Goal: Communication & Community: Answer question/provide support

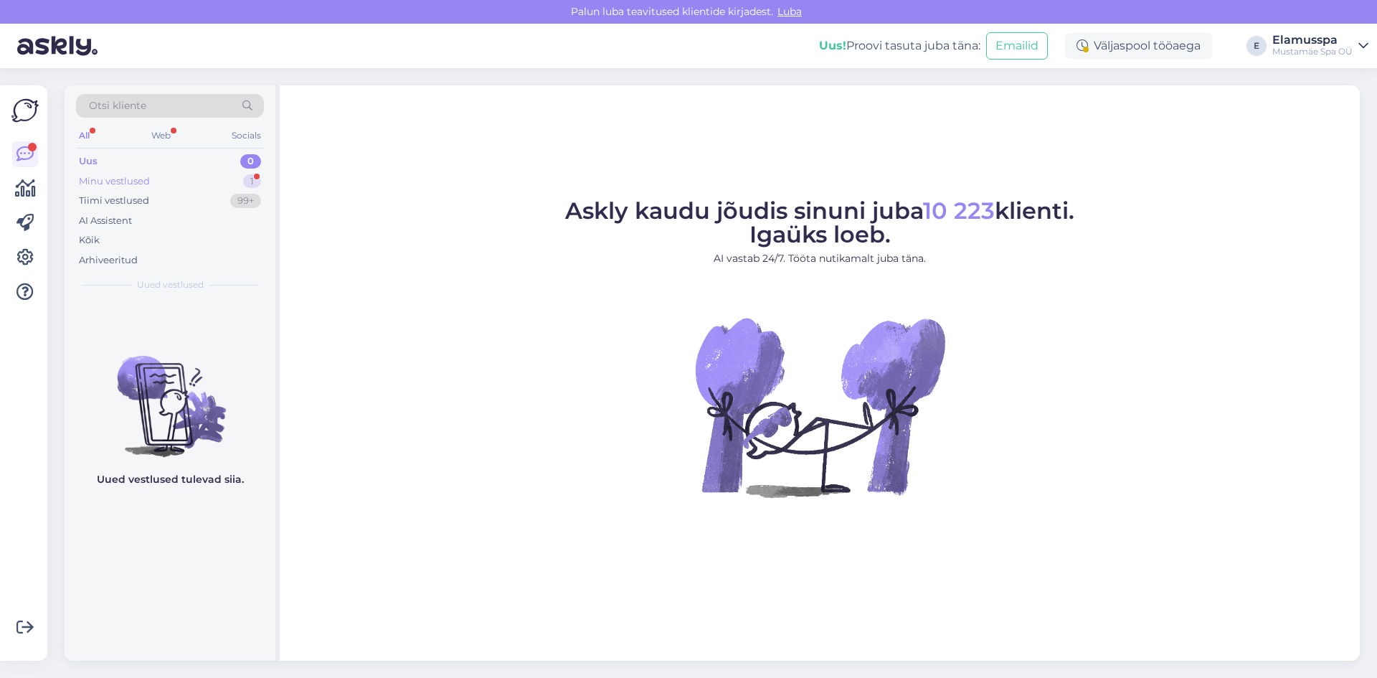
click at [191, 179] on div "Minu vestlused 1" at bounding box center [170, 181] width 188 height 20
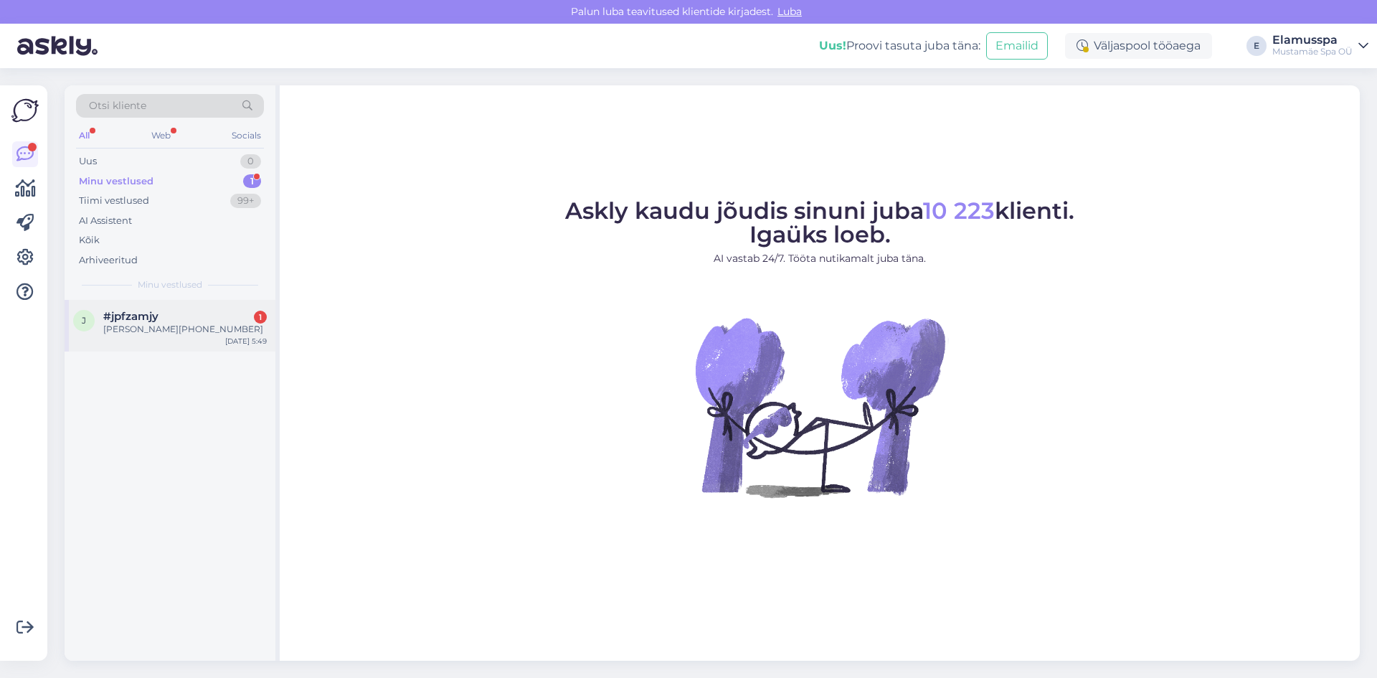
click at [188, 310] on div "#jpfzamjy 1" at bounding box center [185, 316] width 164 height 13
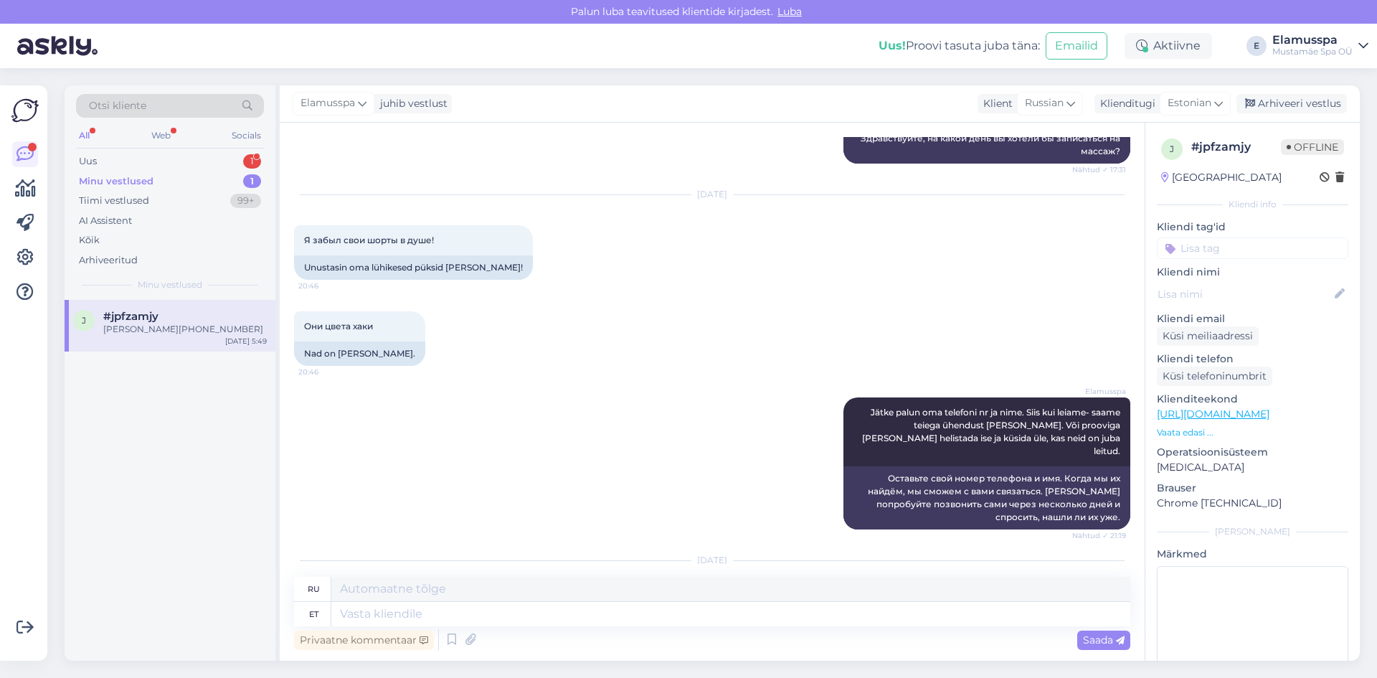
scroll to position [216, 0]
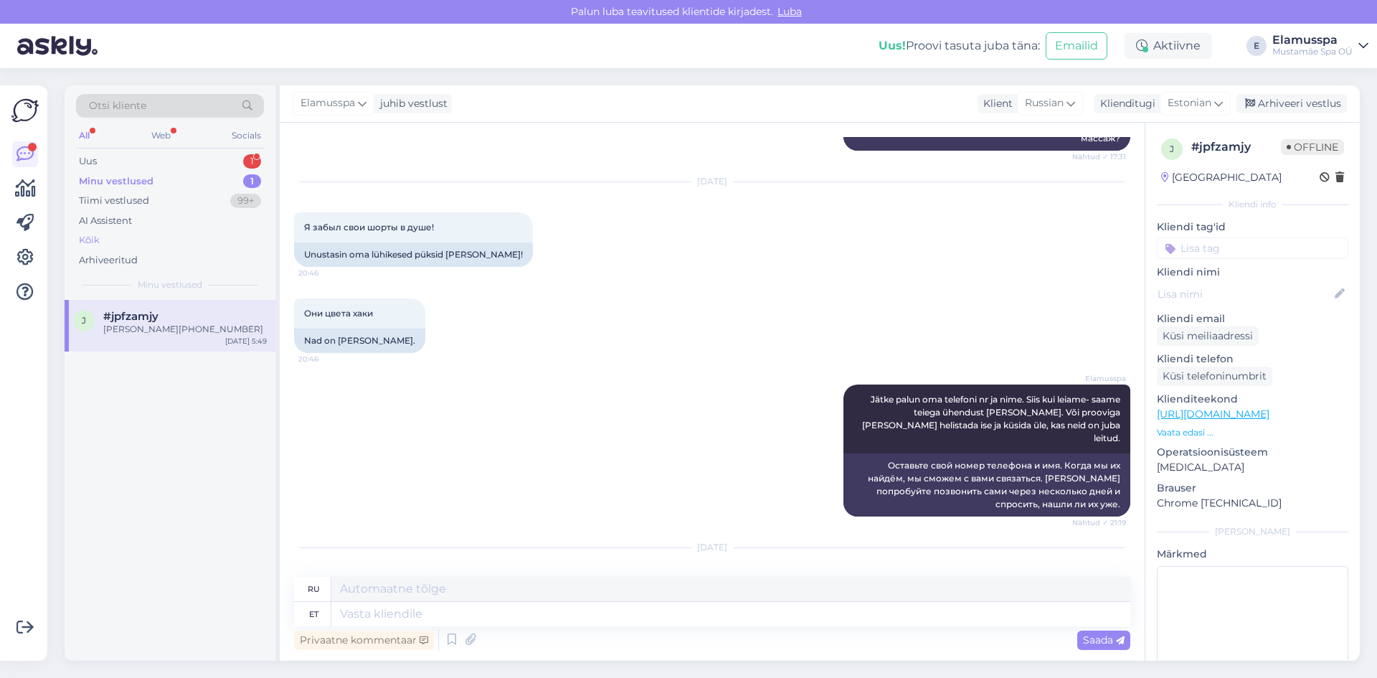
click at [136, 247] on div "Kõik" at bounding box center [170, 240] width 188 height 20
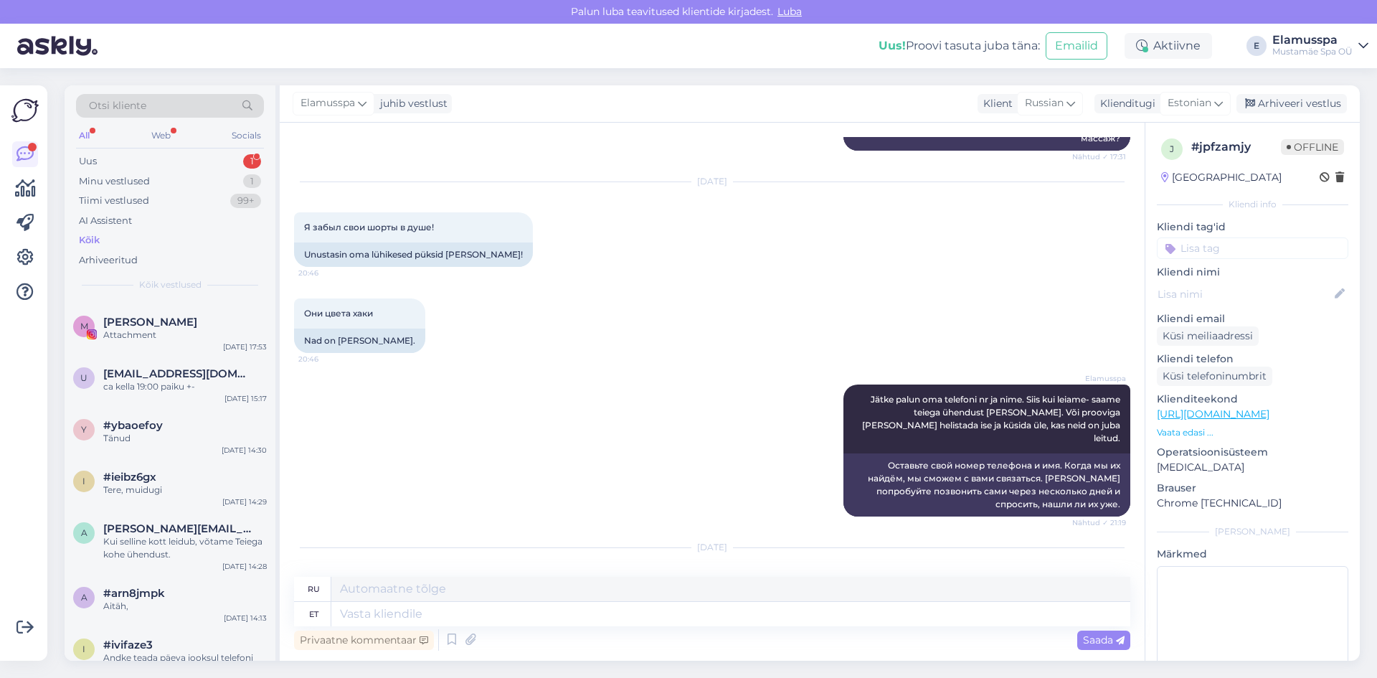
scroll to position [430, 0]
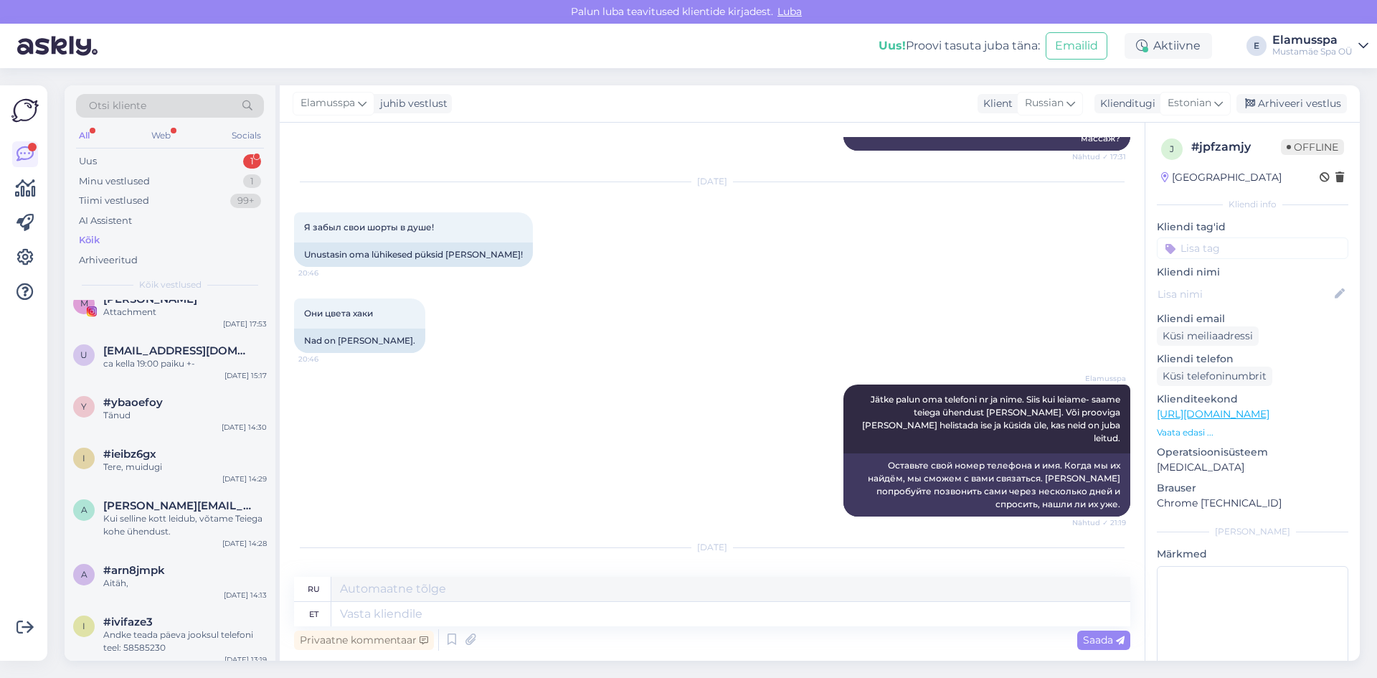
click at [244, 348] on div "[EMAIL_ADDRESS][DOMAIN_NAME]" at bounding box center [185, 350] width 164 height 13
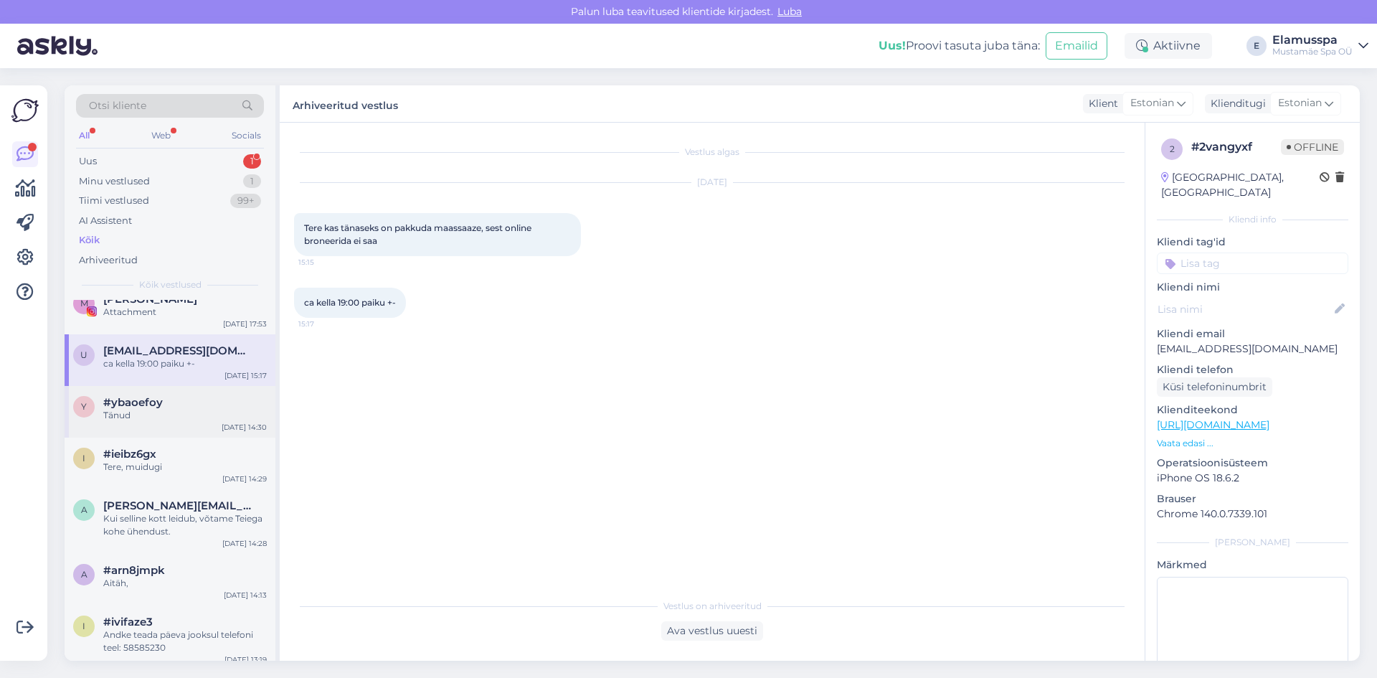
click at [197, 412] on div "Tänud" at bounding box center [185, 415] width 164 height 13
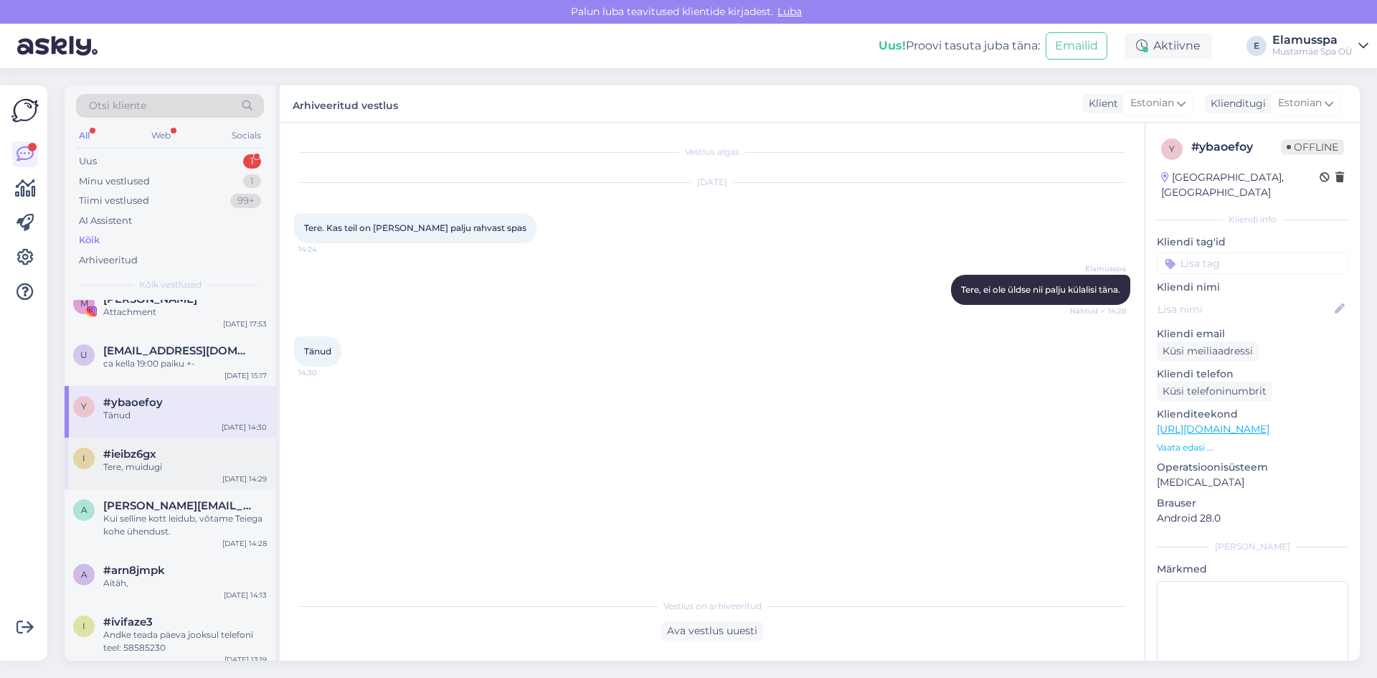
click at [160, 462] on div "Tere, muidugi" at bounding box center [185, 466] width 164 height 13
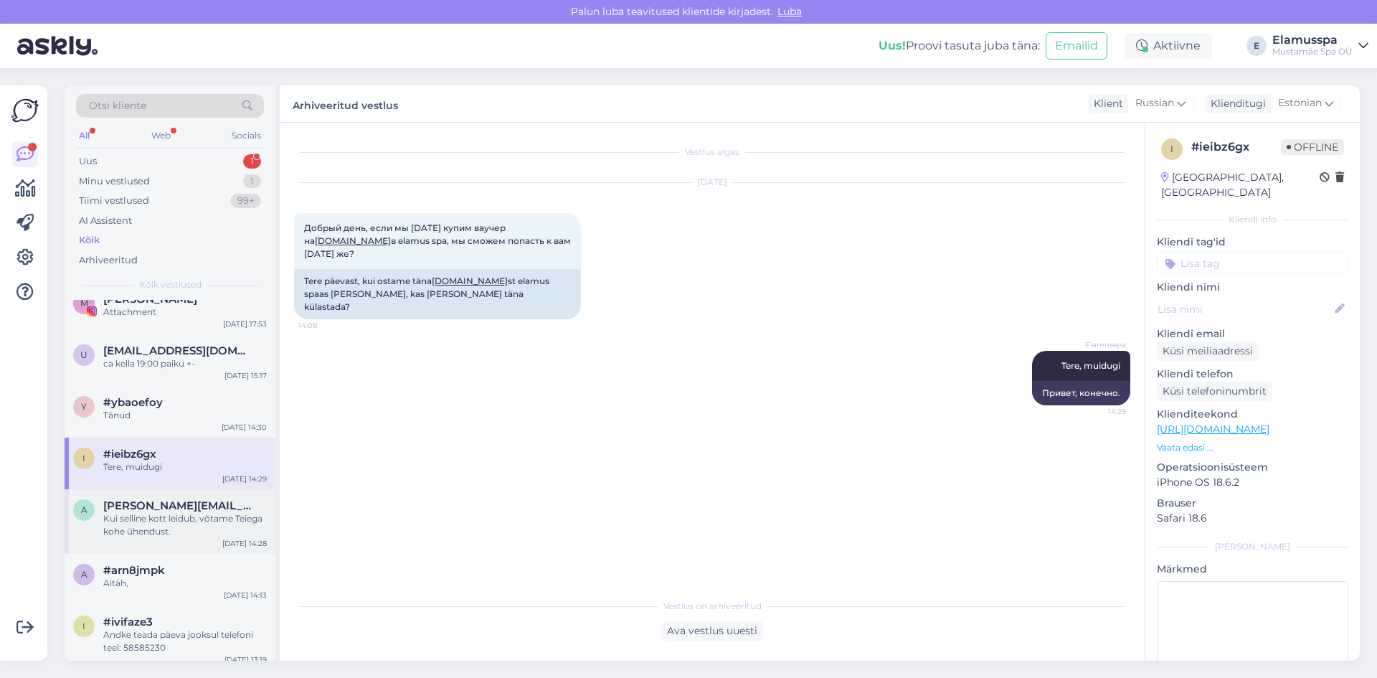
click at [187, 510] on span "[PERSON_NAME][EMAIL_ADDRESS][DOMAIN_NAME]" at bounding box center [177, 505] width 149 height 13
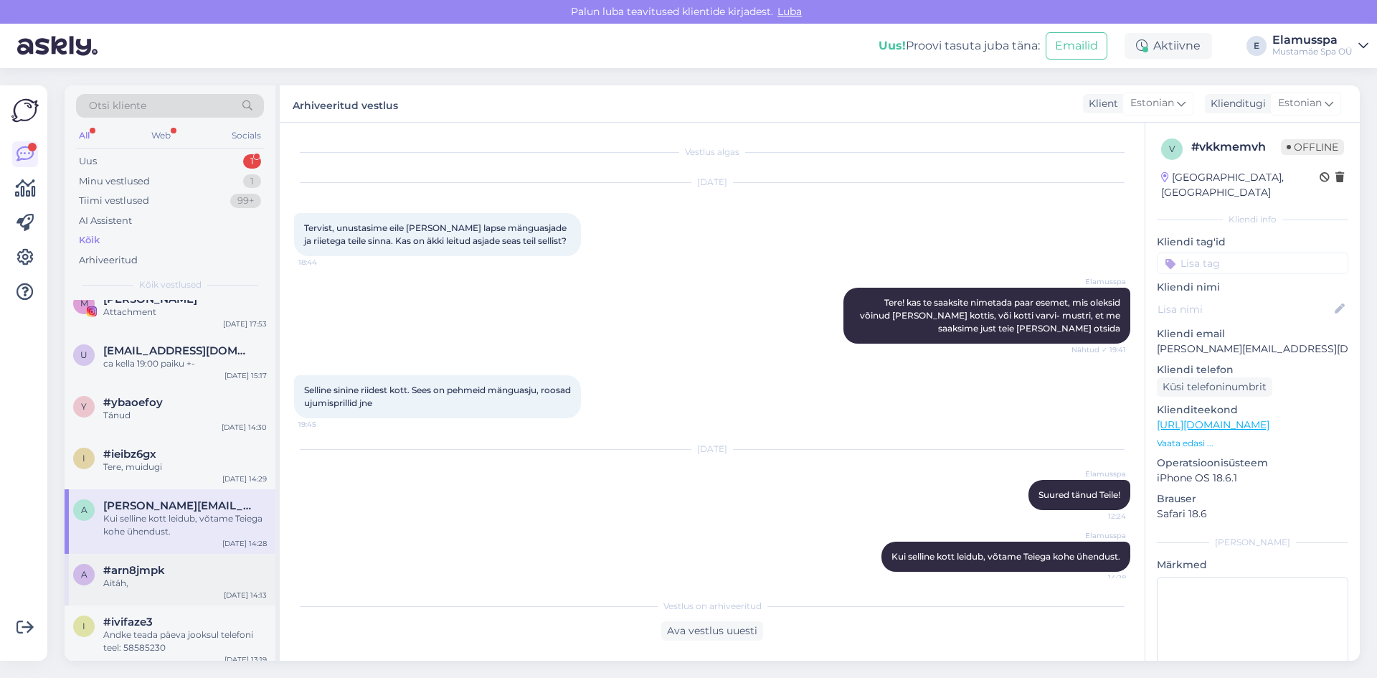
click at [158, 572] on span "#arn8jmpk" at bounding box center [134, 570] width 62 height 13
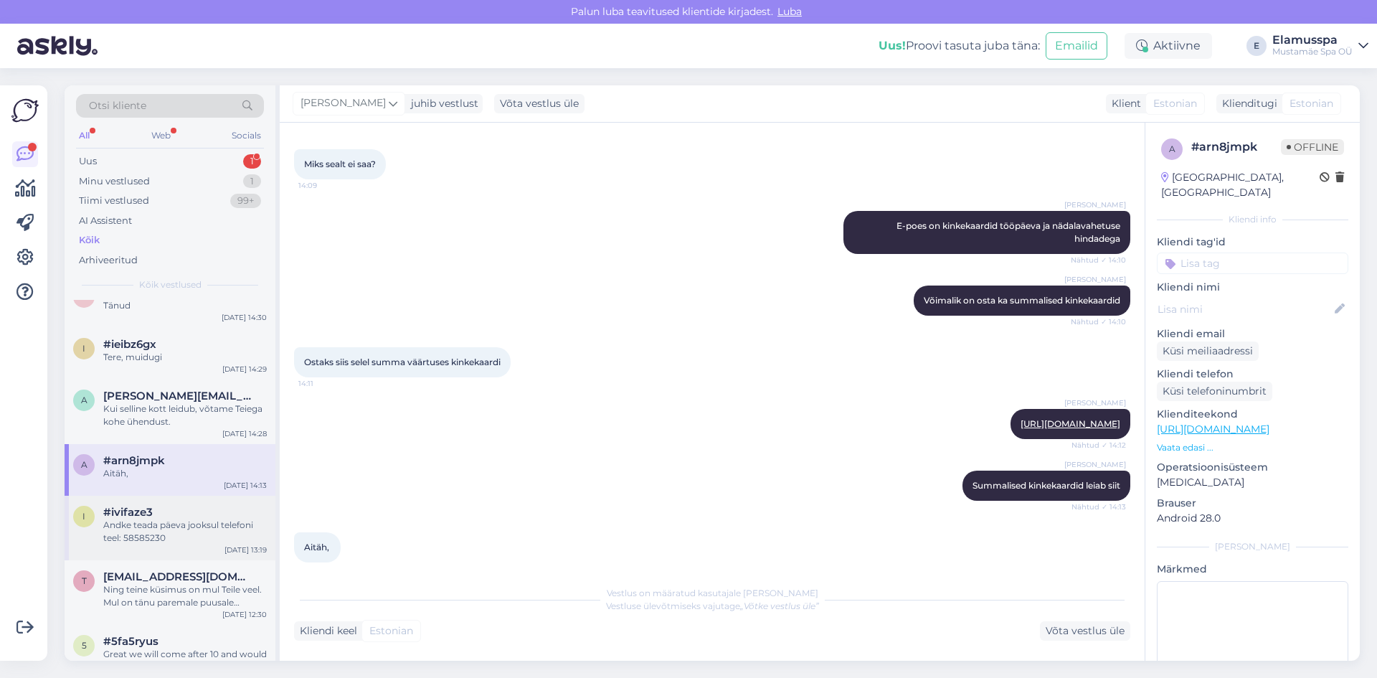
scroll to position [574, 0]
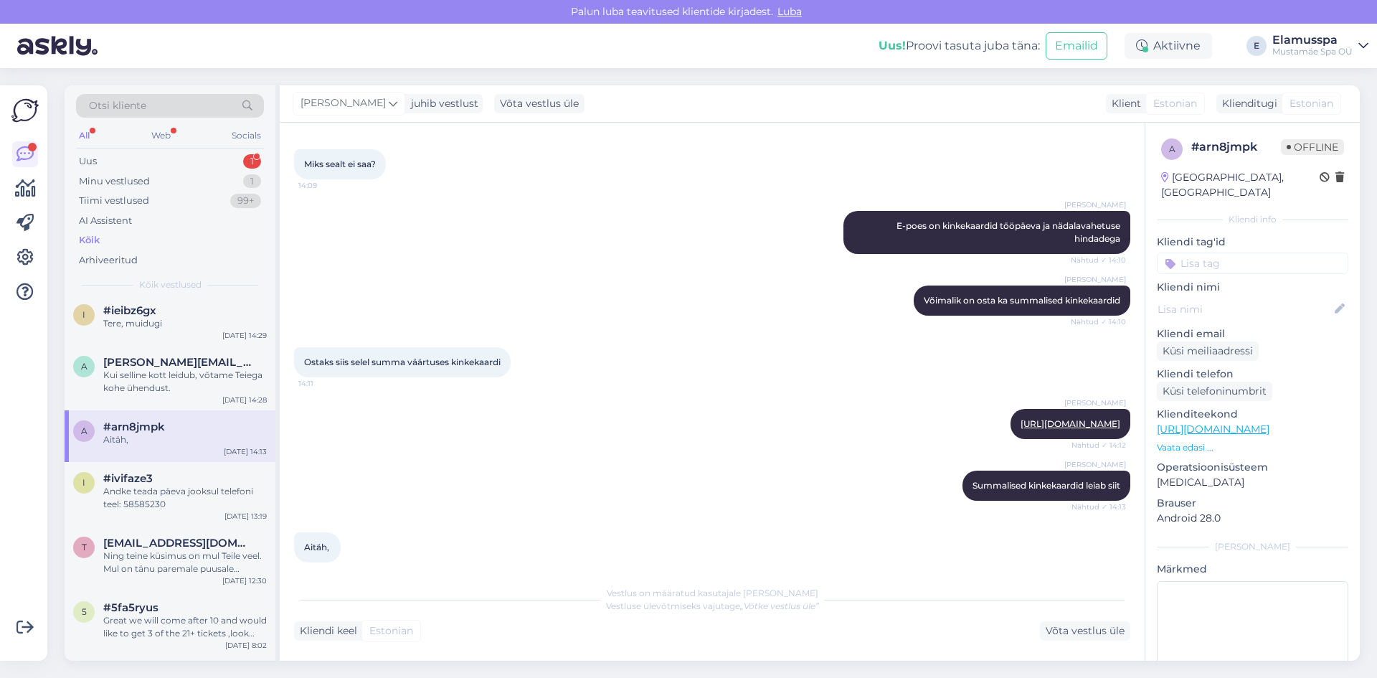
click at [206, 460] on div "a #arn8jmpk Aitäh, [DATE] 14:13" at bounding box center [170, 436] width 211 height 52
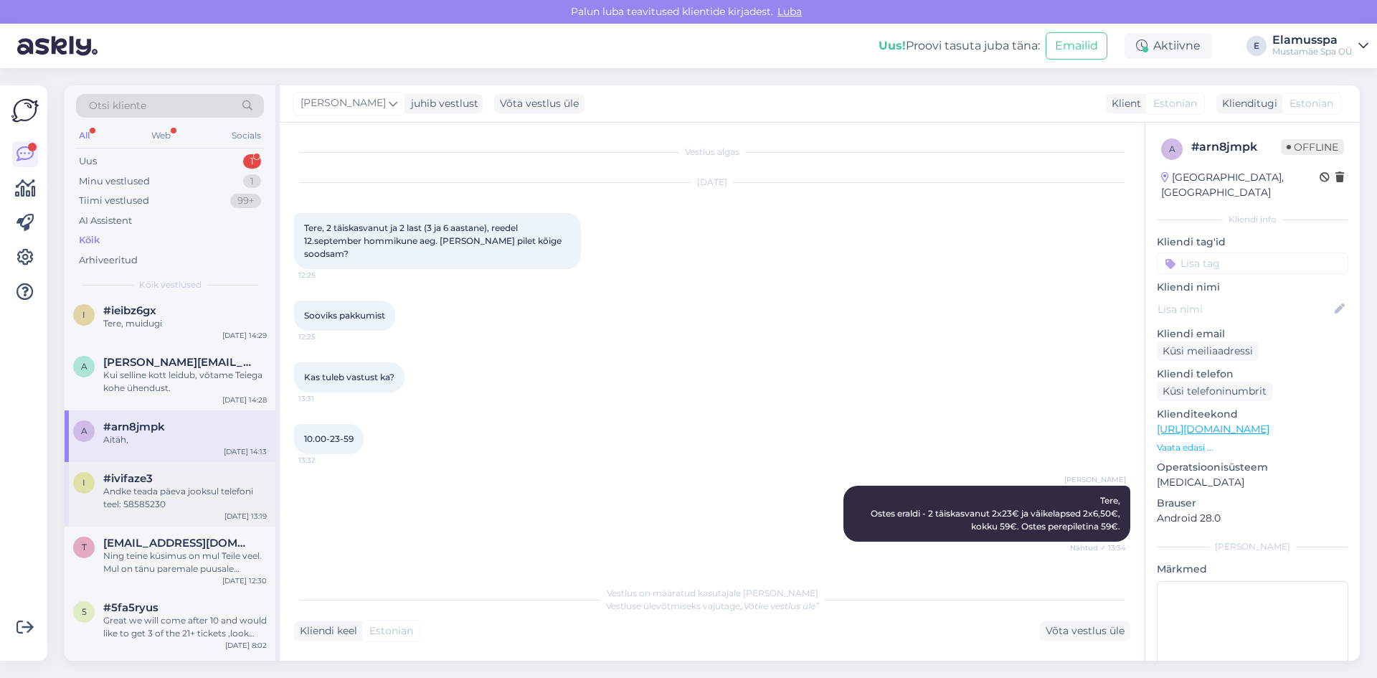
click at [202, 504] on div "Andke teada päeva jooksul telefoni teel: 58585230" at bounding box center [185, 498] width 164 height 26
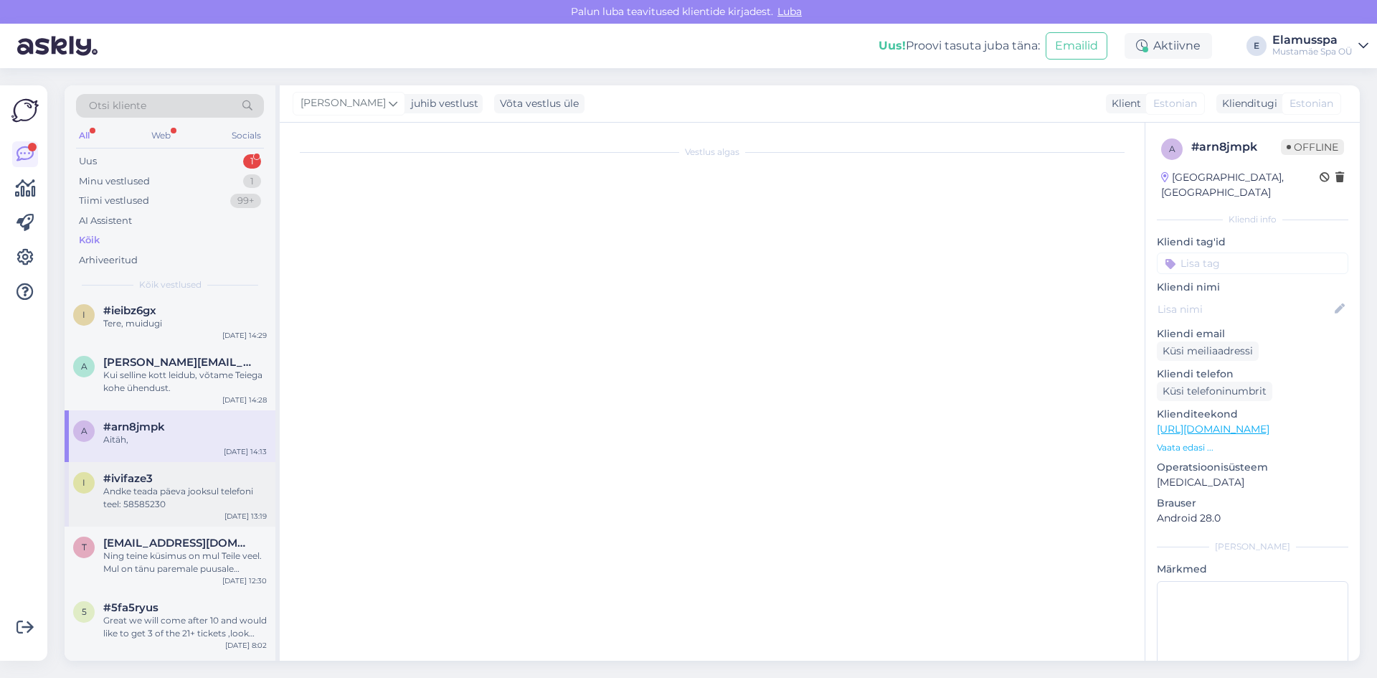
scroll to position [151, 0]
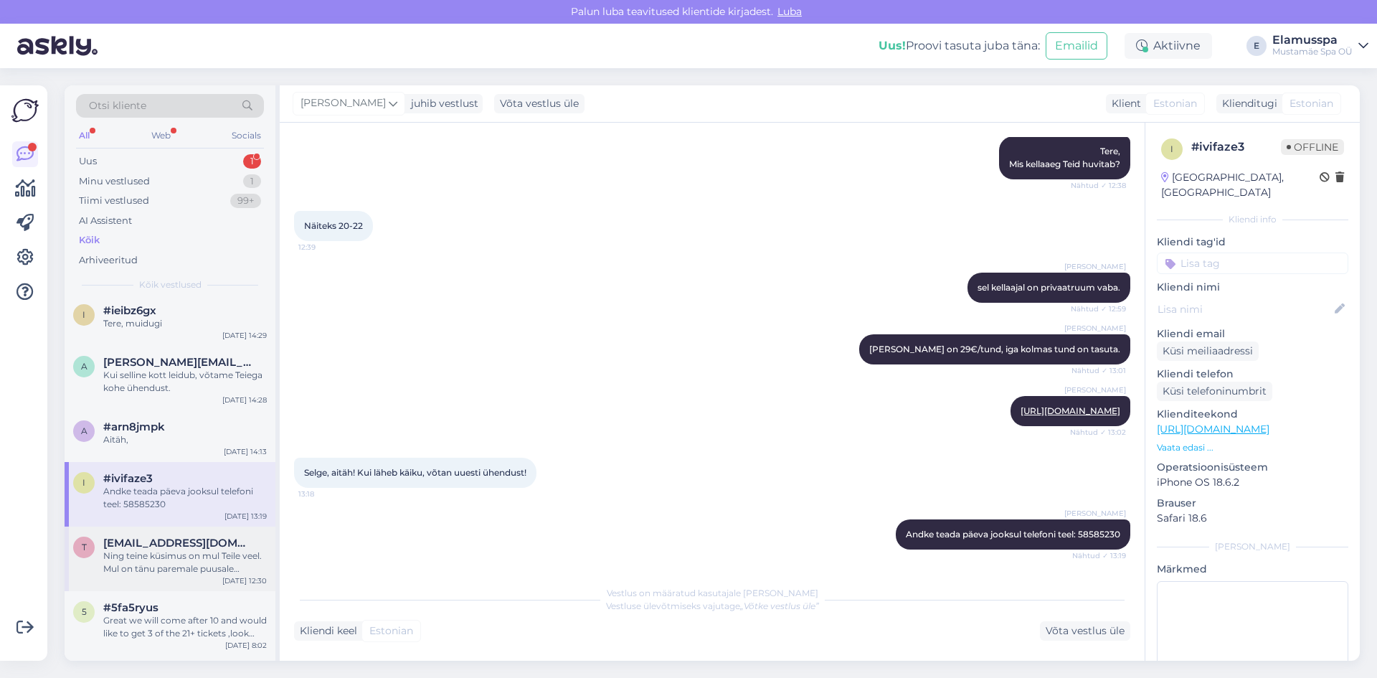
click at [184, 544] on span "[EMAIL_ADDRESS][DOMAIN_NAME]" at bounding box center [177, 543] width 149 height 13
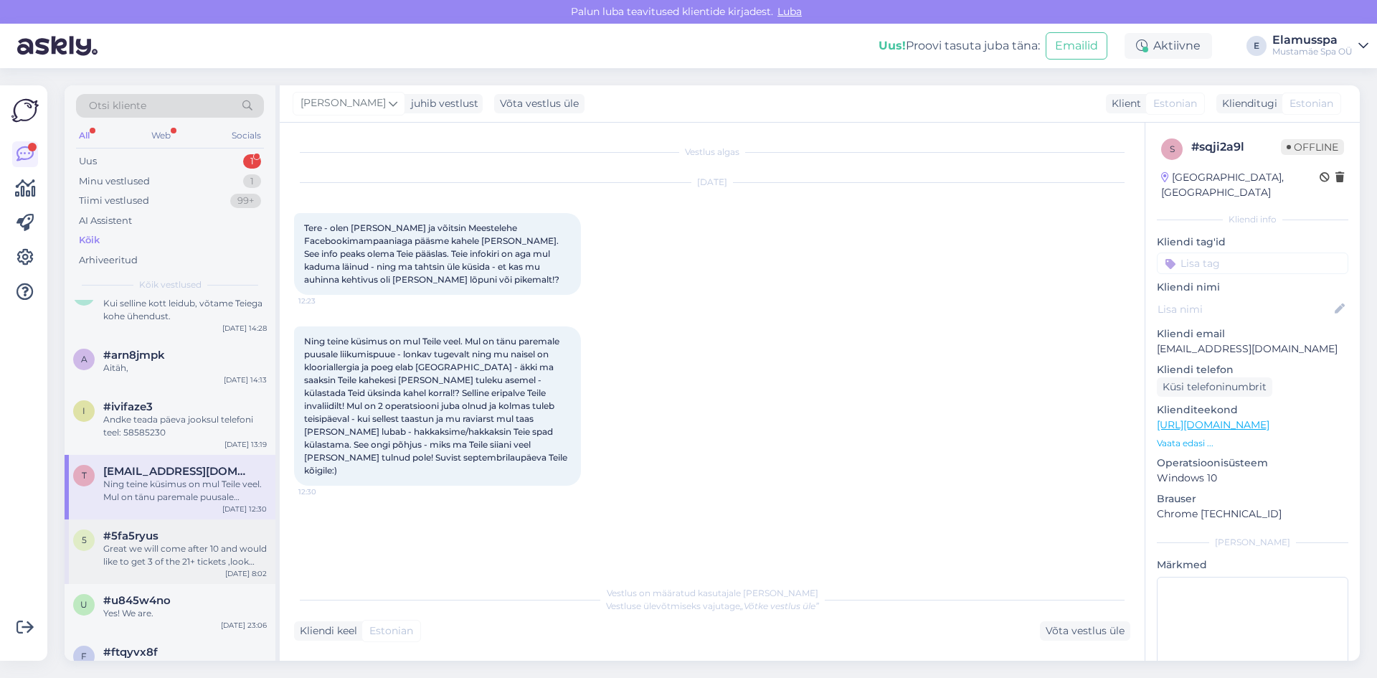
scroll to position [717, 0]
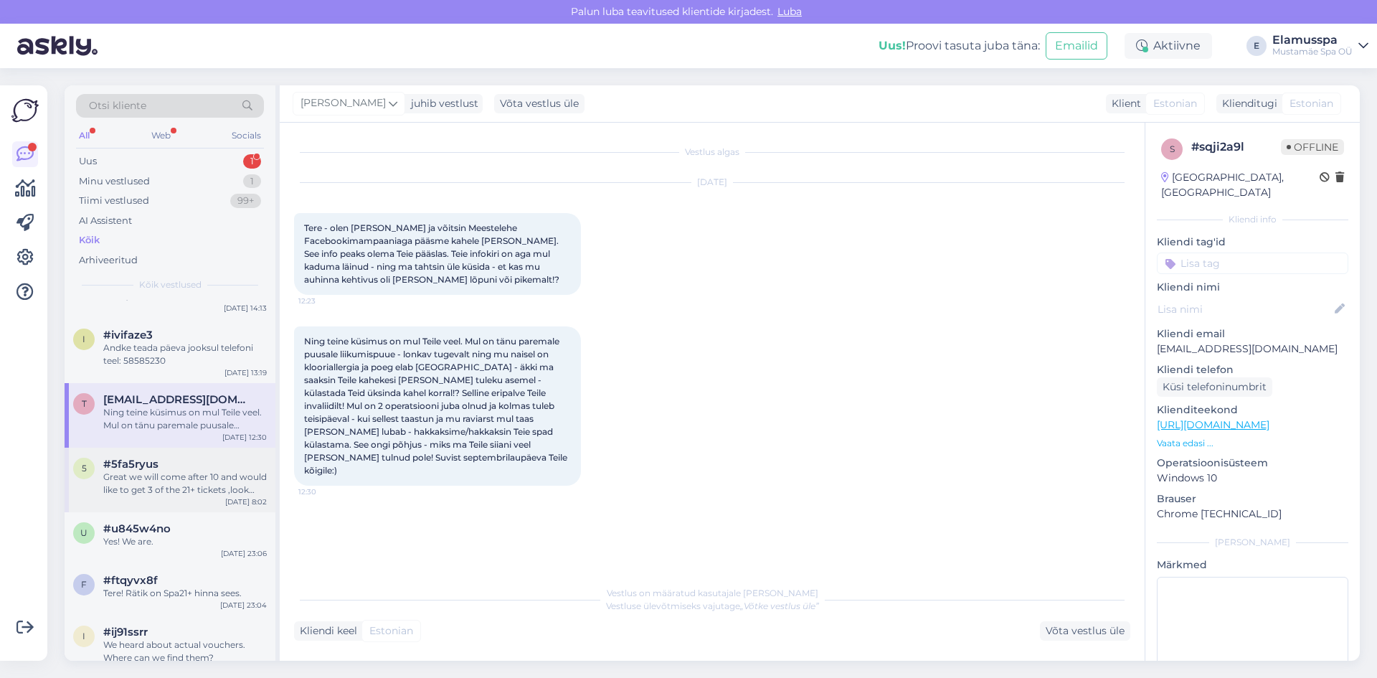
click at [207, 493] on div "Great we will come after 10 and would like to get 3 of the 21+ tickets ,look fo…" at bounding box center [185, 484] width 164 height 26
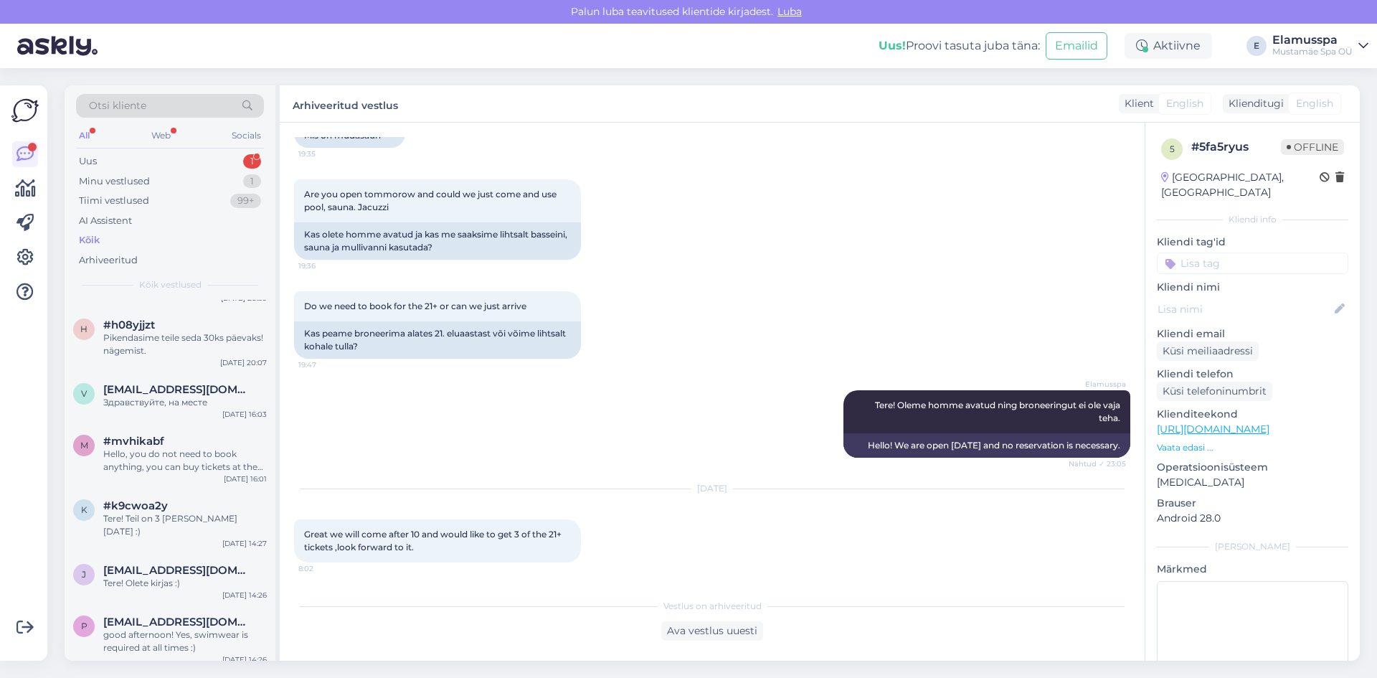
scroll to position [1793, 0]
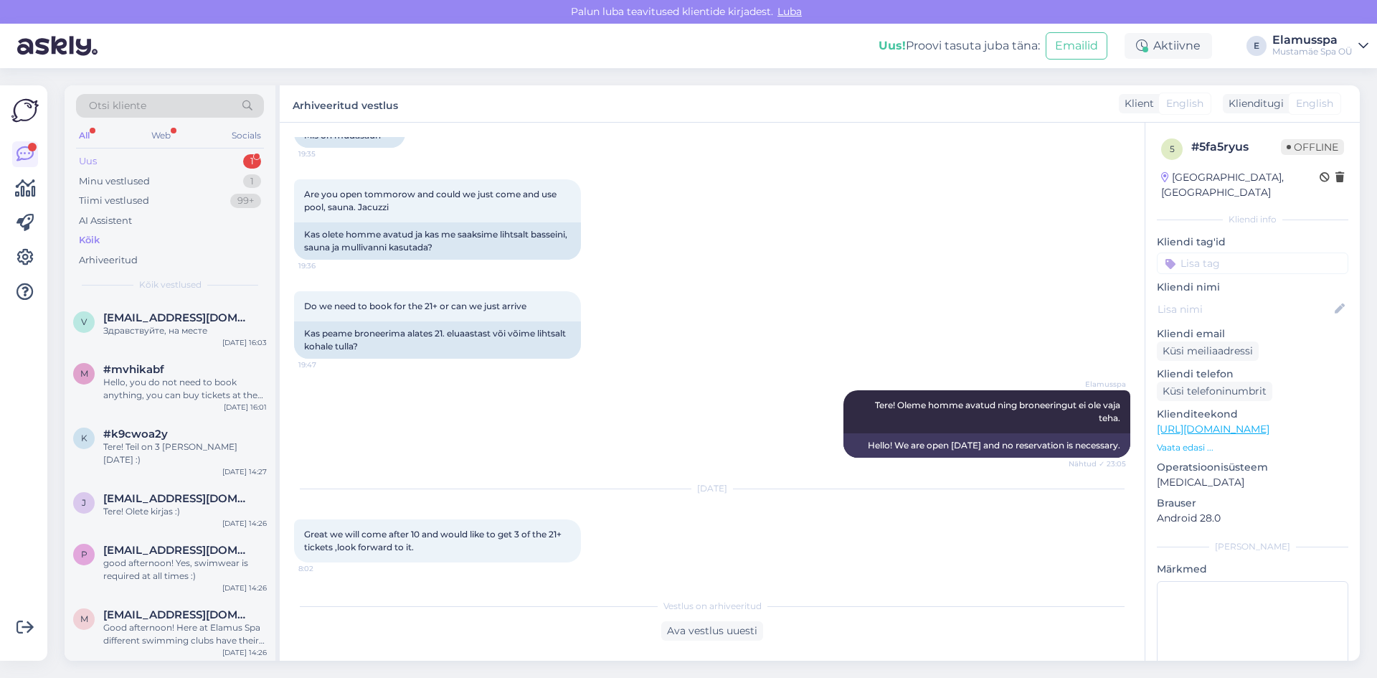
click at [195, 166] on div "Uus 1" at bounding box center [170, 161] width 188 height 20
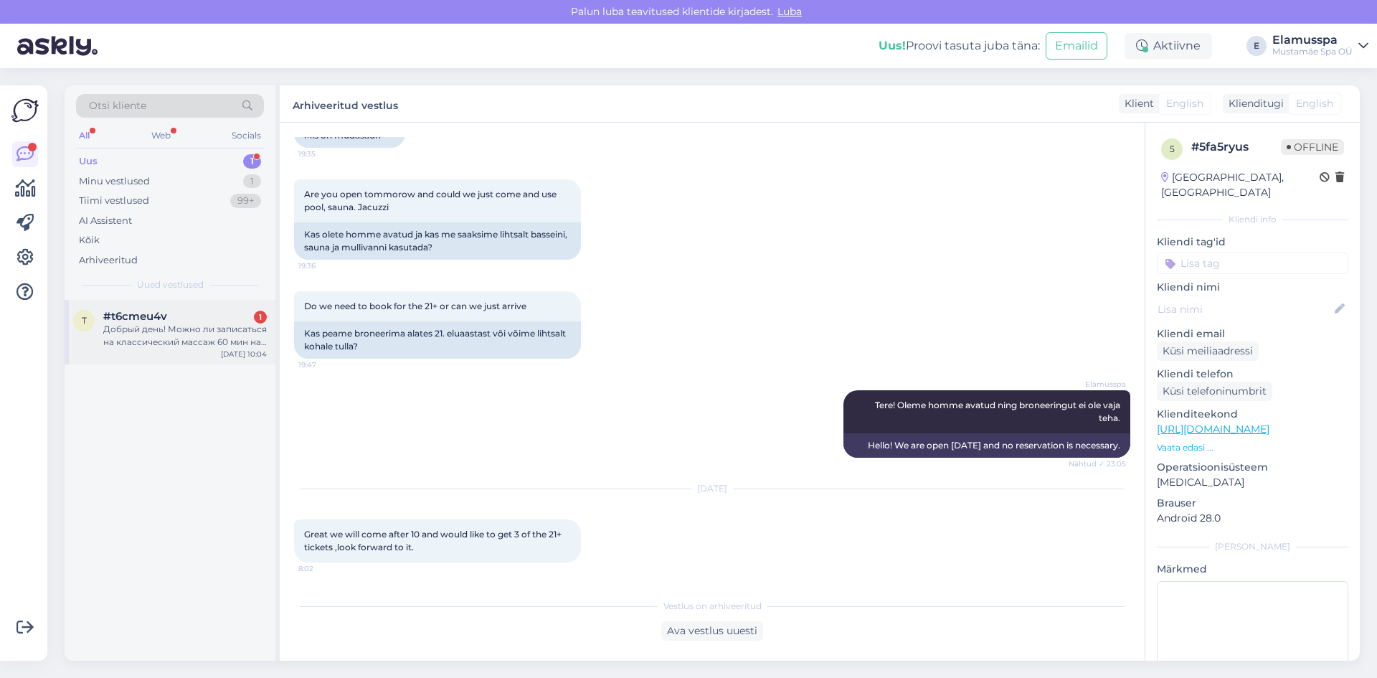
click at [141, 354] on div "t #t6cmeu4v 1 Добрый день! Можно ли записаться на классический массаж 60 мин на…" at bounding box center [170, 332] width 211 height 65
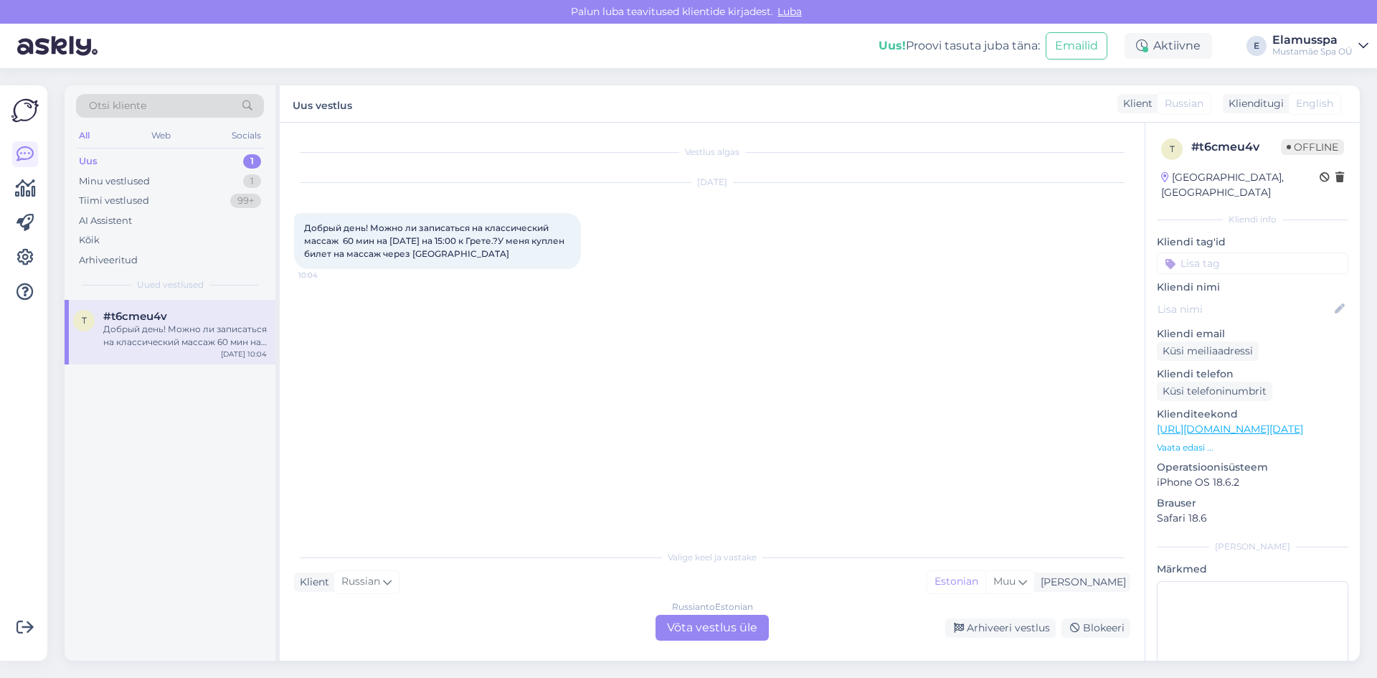
click at [702, 611] on div "Russian to Estonian" at bounding box center [712, 606] width 81 height 13
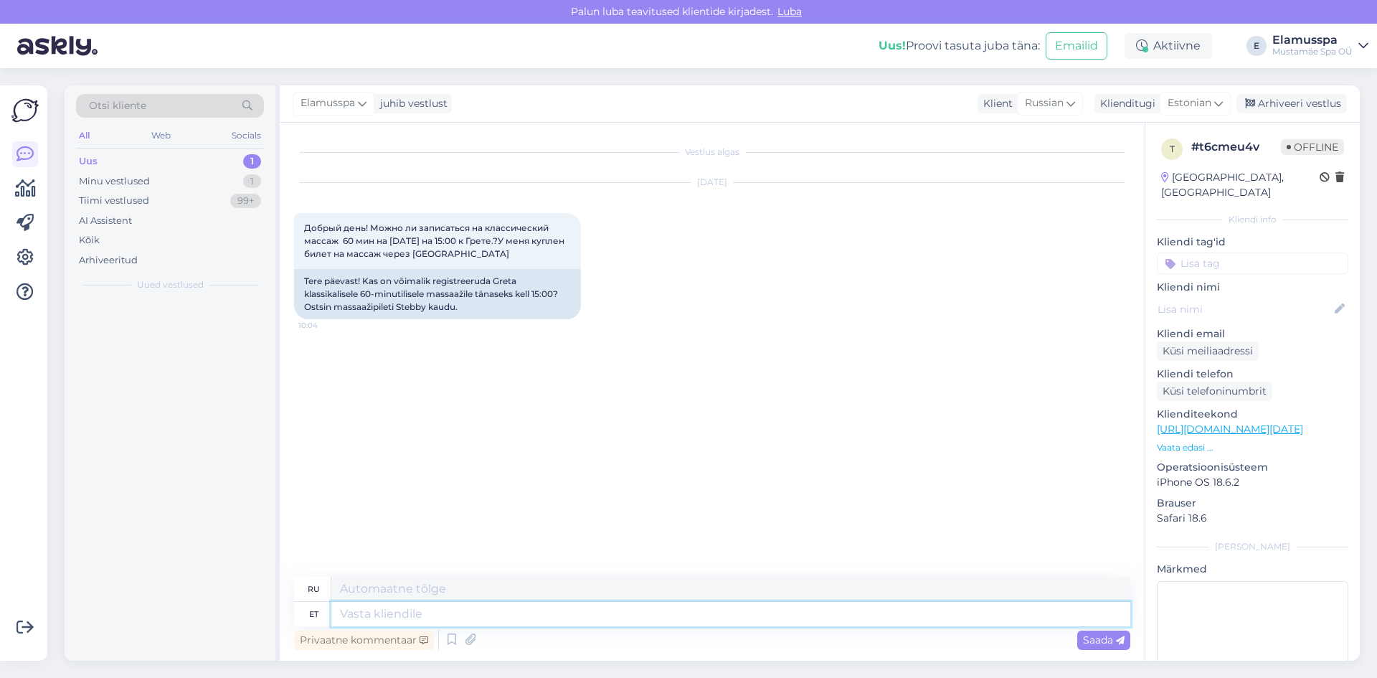
click at [693, 625] on textarea at bounding box center [730, 614] width 799 height 24
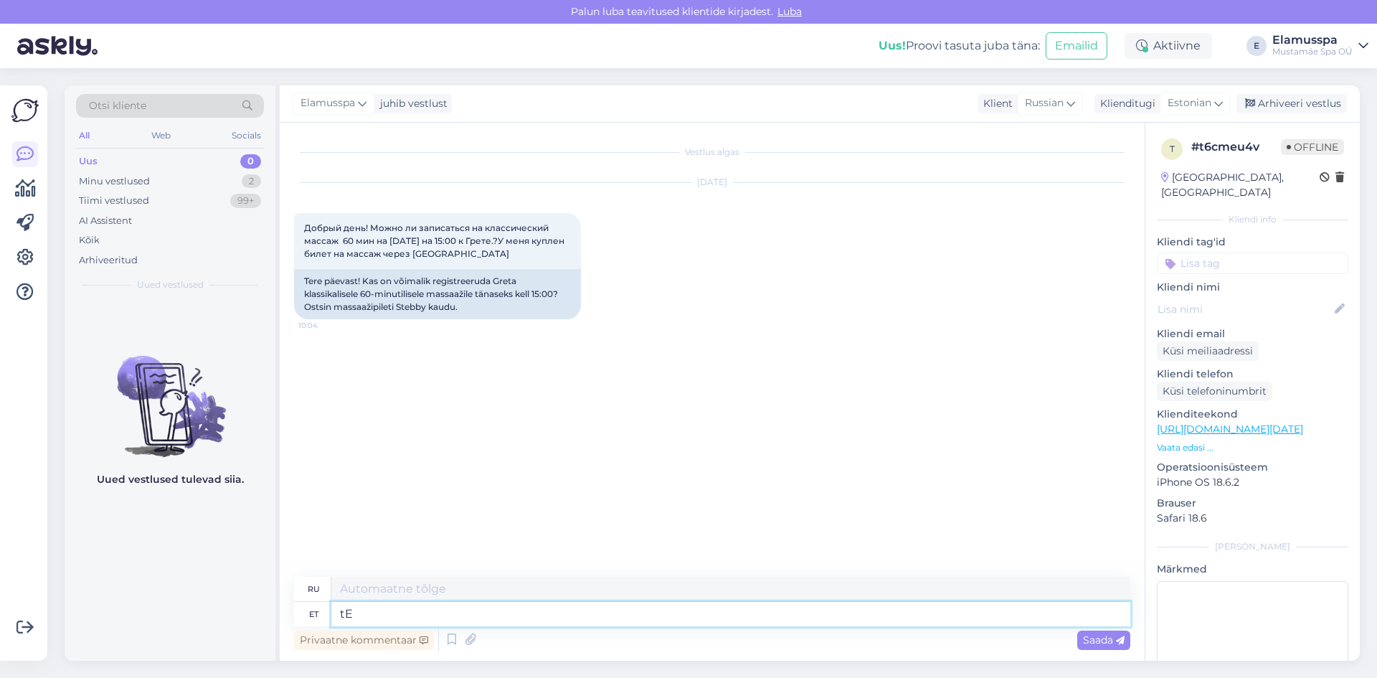
type textarea "t"
type textarea "Ter"
type textarea "Т"
type textarea "Tere"
type textarea "Привет"
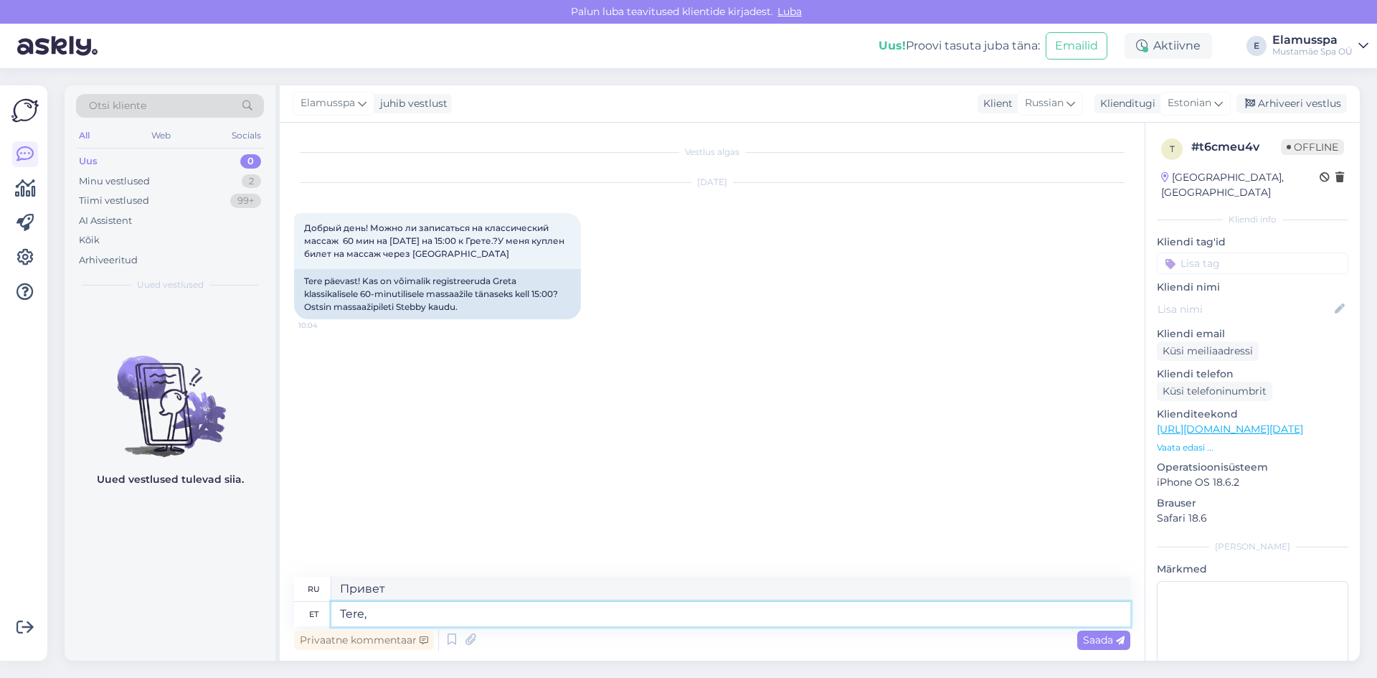
type textarea "Tere,"
type textarea "Привет,"
type textarea "Tere, vastasime t"
type textarea "Здравствуйте, мы ответили."
type textarea "Tere, vastasime teile k"
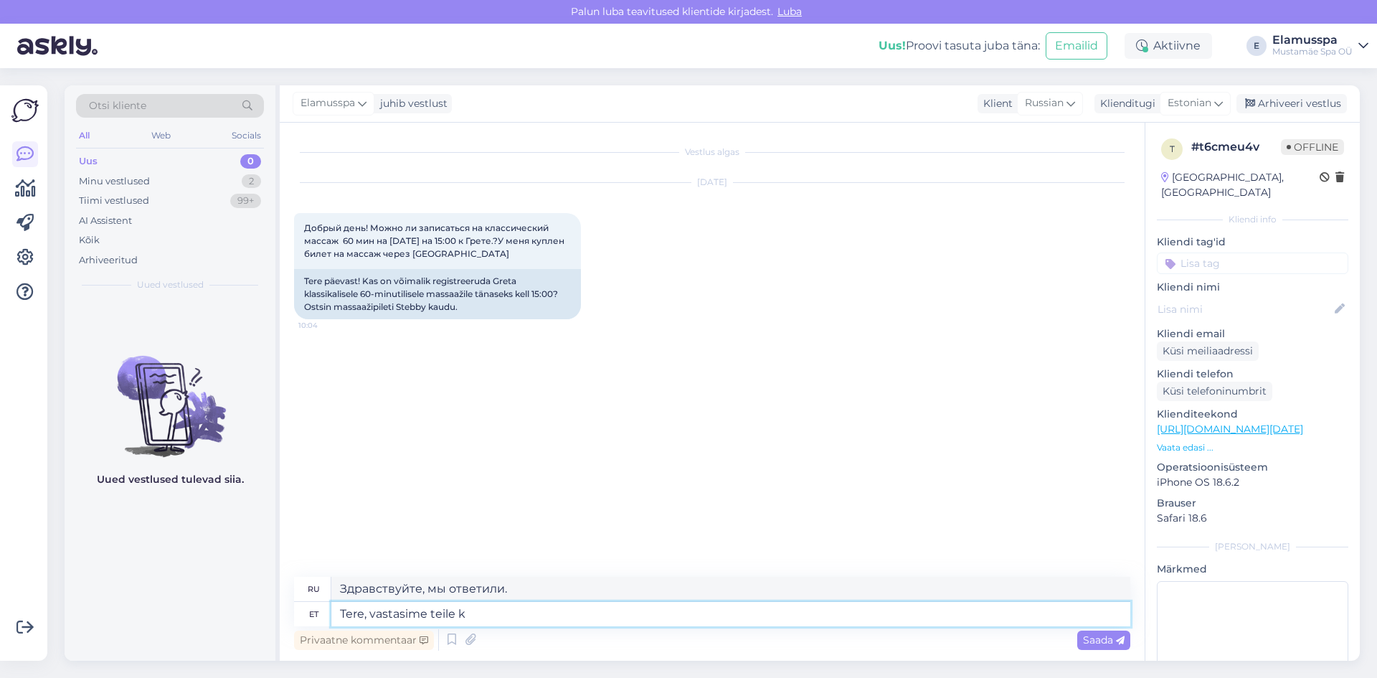
type textarea "Здравствуйте, мы вам ответили."
type textarea "Tere, vastasime teile"
type textarea "Здравствуйте, мы вам ответили."
type textarea "Tere, vastasime teile telefoni t"
type textarea "Здравствуйте, мы ответили на ваш звонок."
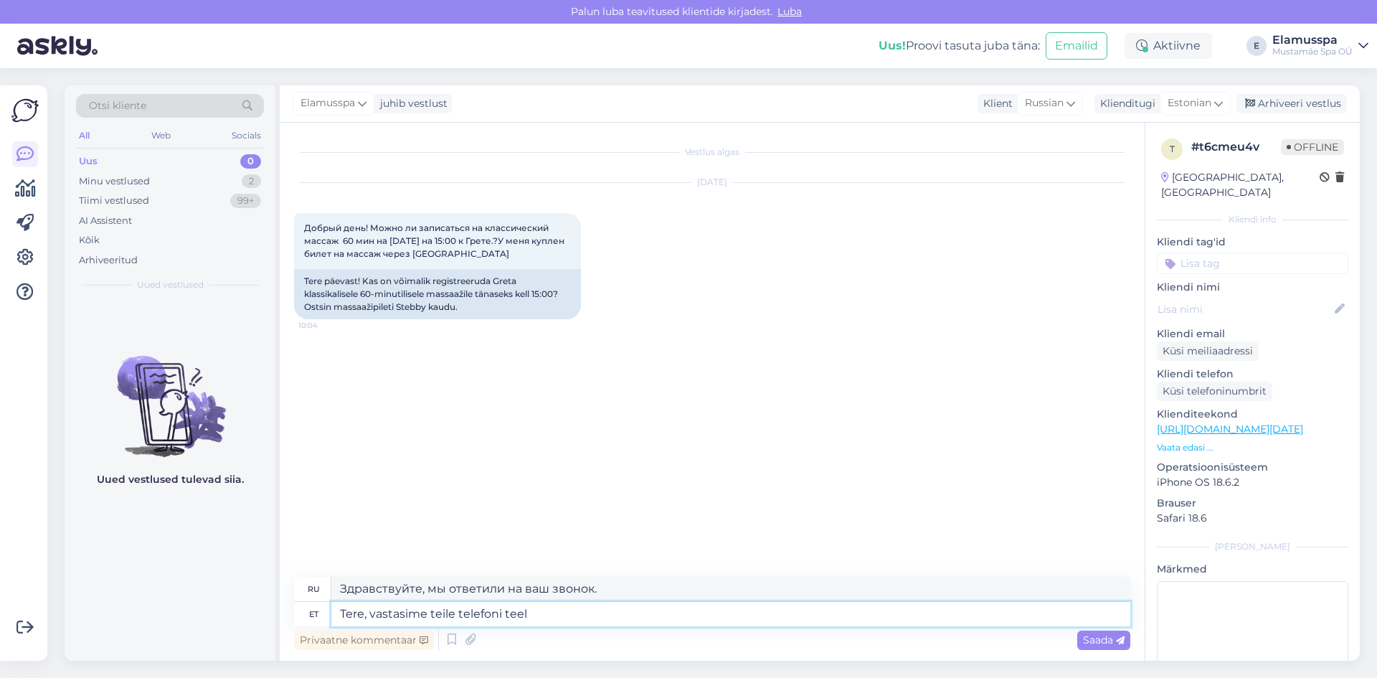
type textarea "Tere, vastasime teile telefoni teel?"
type textarea "Здравствуйте, мы вам ответили по телефону?"
click at [371, 614] on textarea "Tere, vastasime teile telefoni teel?" at bounding box center [730, 614] width 799 height 24
type textarea "Tere, kas me vastasime teile telefoni teel?"
click at [1102, 641] on span "Saada" at bounding box center [1104, 639] width 42 height 13
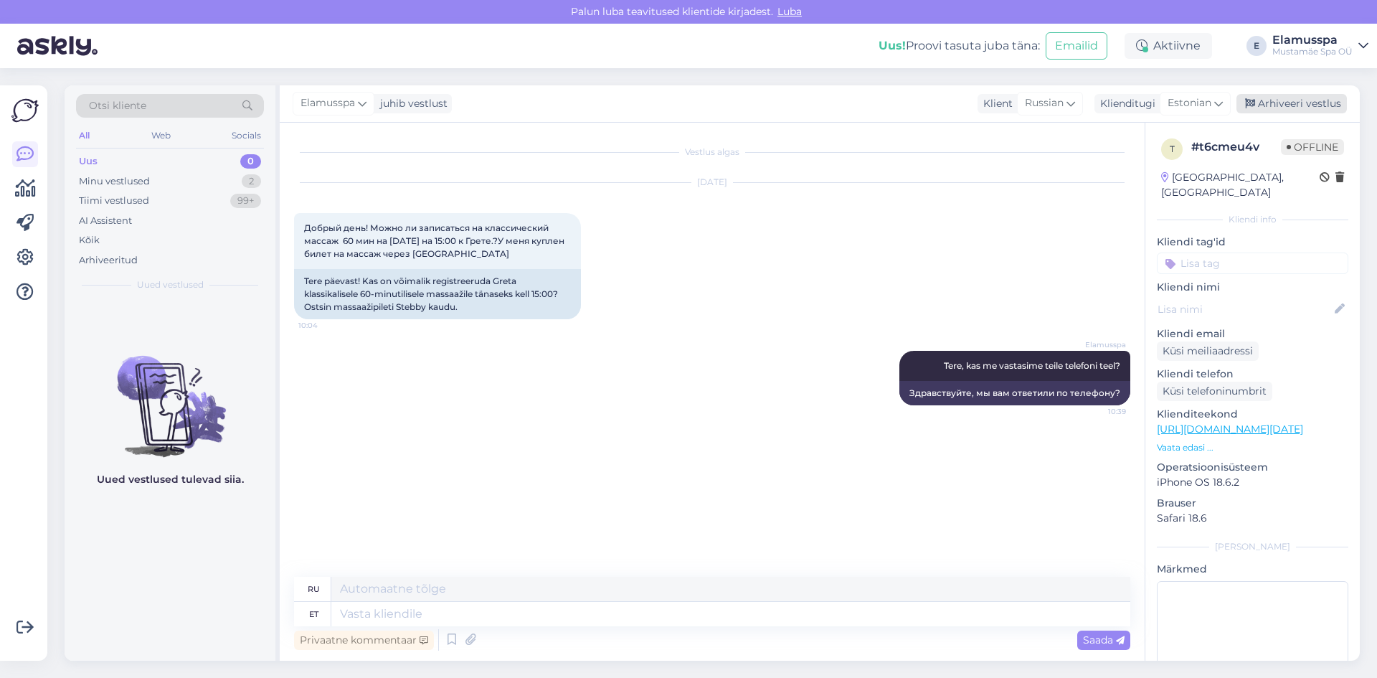
click at [1285, 105] on div "Arhiveeri vestlus" at bounding box center [1292, 103] width 110 height 19
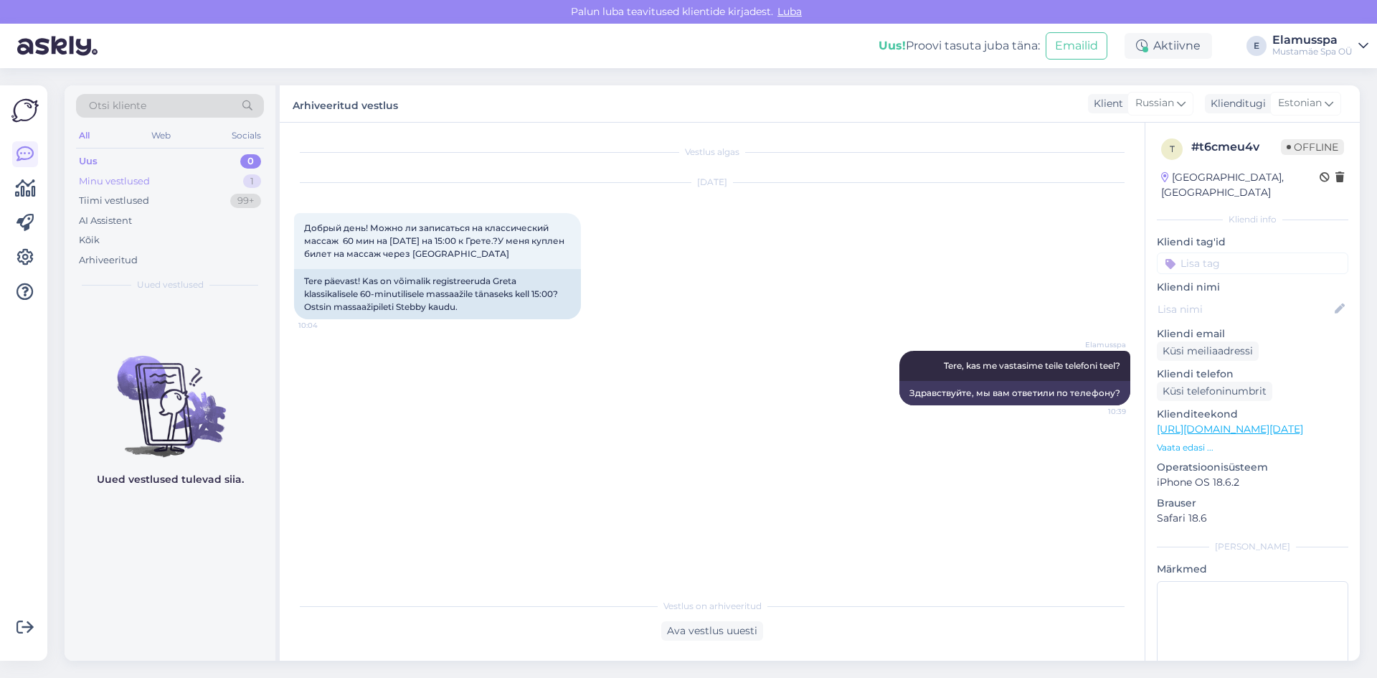
click at [217, 183] on div "Minu vestlused 1" at bounding box center [170, 181] width 188 height 20
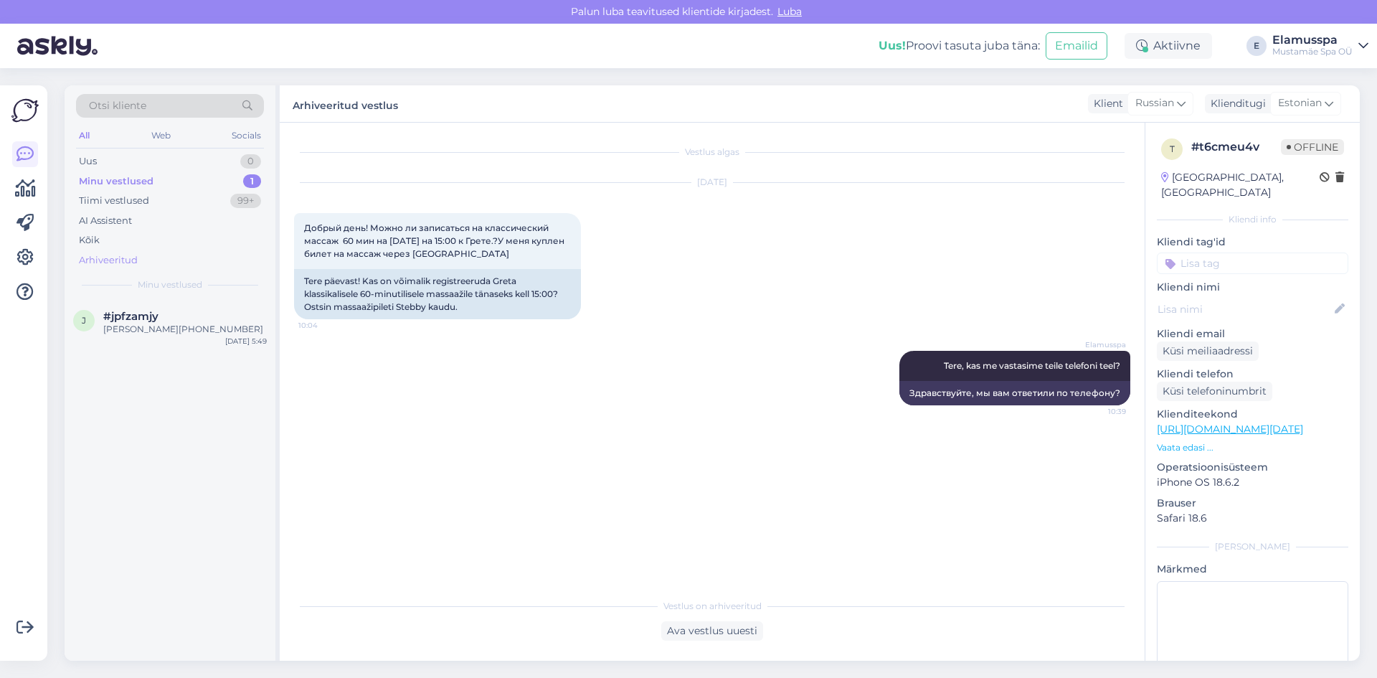
click at [166, 255] on div "Arhiveeritud" at bounding box center [170, 260] width 188 height 20
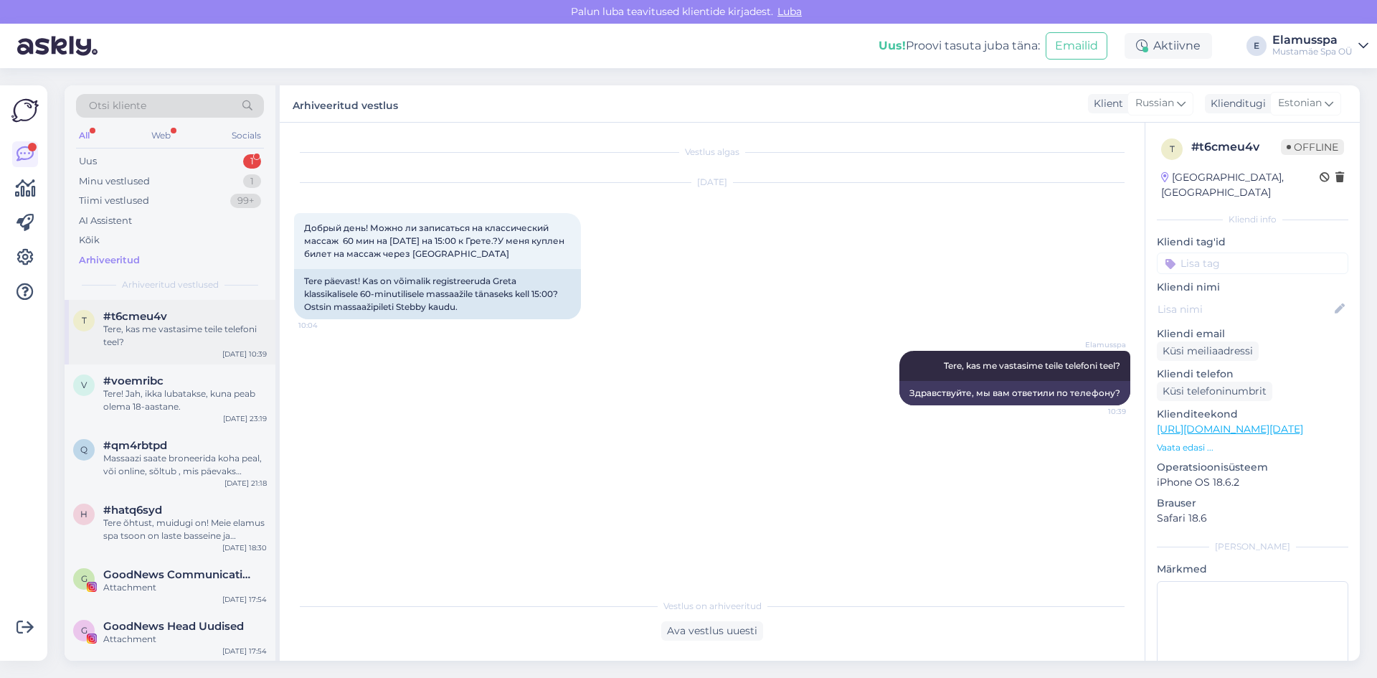
click at [172, 342] on div "Tere, kas me vastasime teile telefoni teel?" at bounding box center [185, 336] width 164 height 26
click at [194, 387] on div "Tere! Jah, ikka lubatakse, kuna peab olema 18-aastane." at bounding box center [185, 400] width 164 height 26
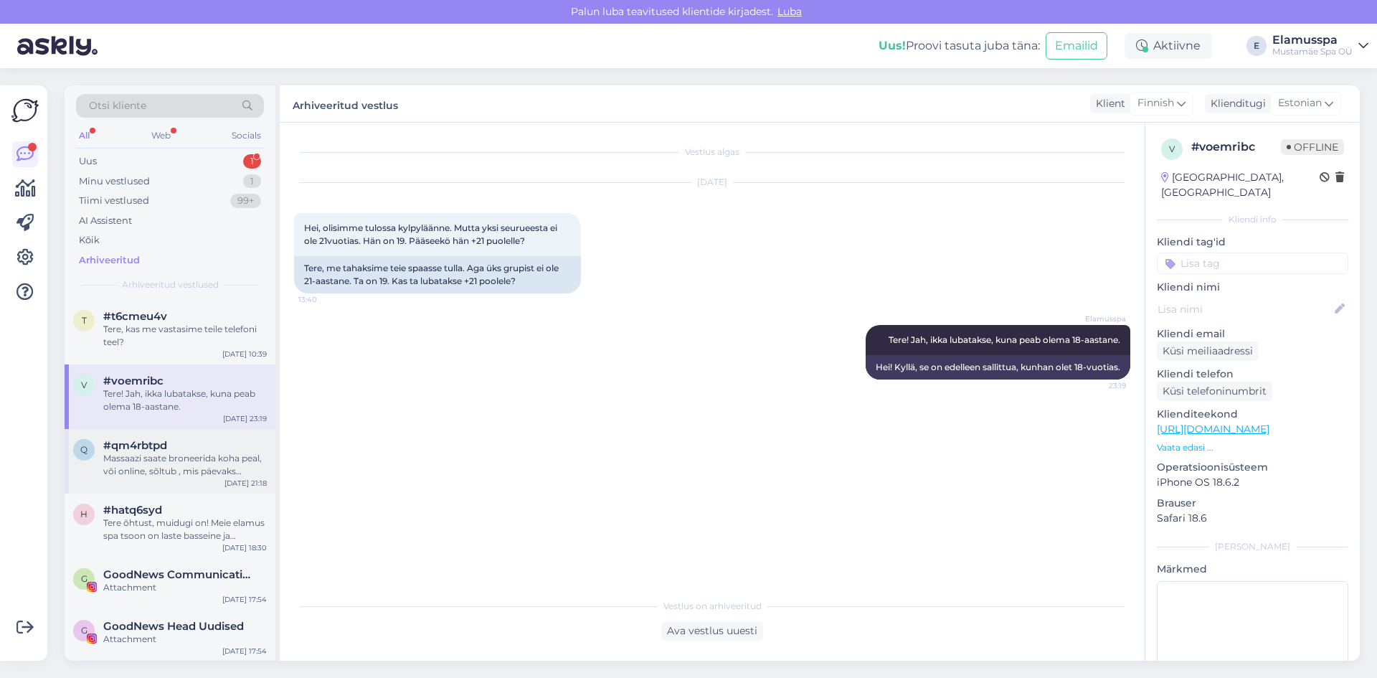
click at [199, 438] on div "q #qm4rbtpd Massaazi saate broneerida koha peal, või online, sõltub , mis päeva…" at bounding box center [170, 461] width 211 height 65
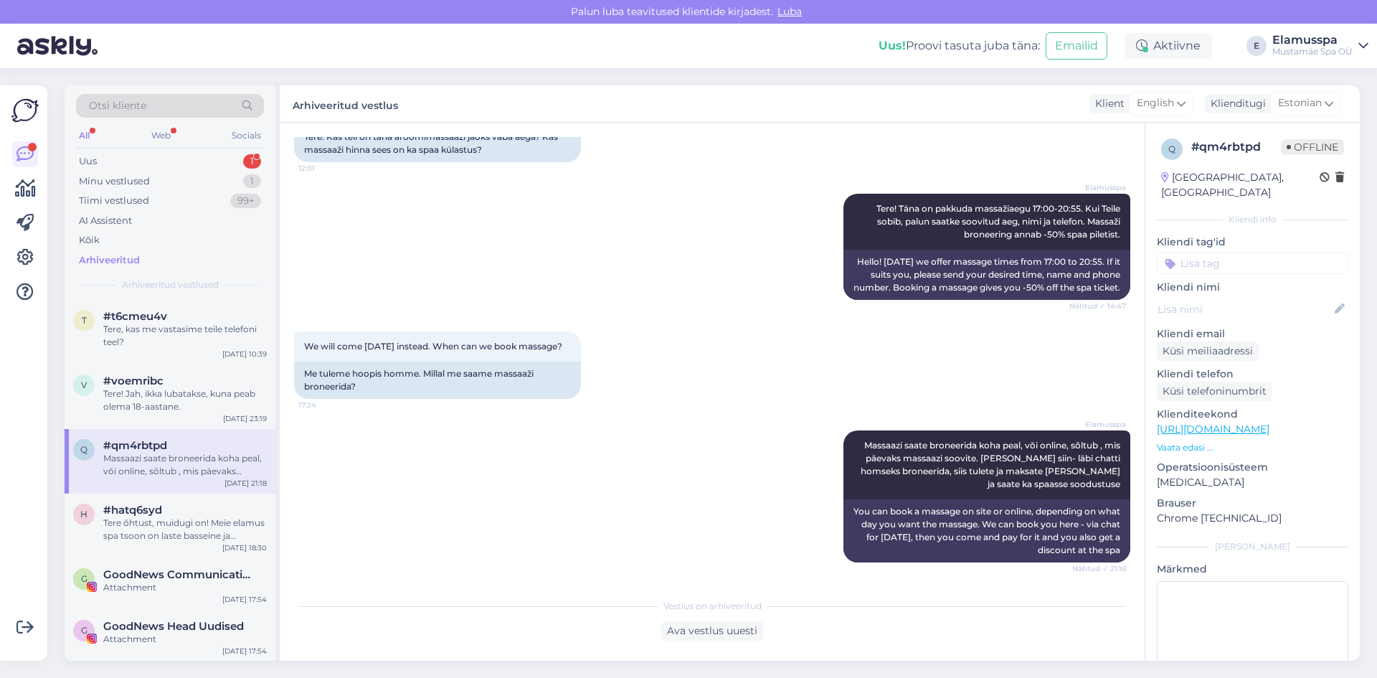
scroll to position [72, 0]
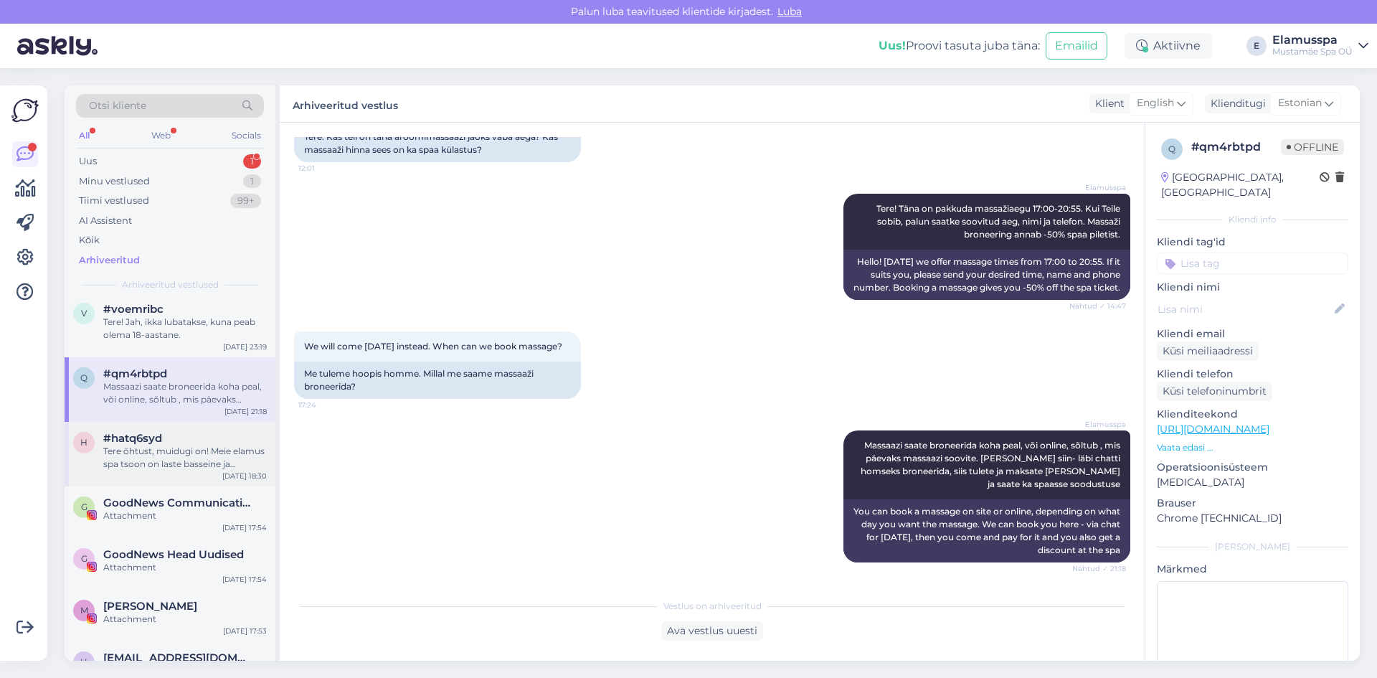
click at [242, 453] on div "Tere õhtust, muidugi on! Meie elamus spa tsoon on laste basseine ja liugmägesi.…" at bounding box center [185, 458] width 164 height 26
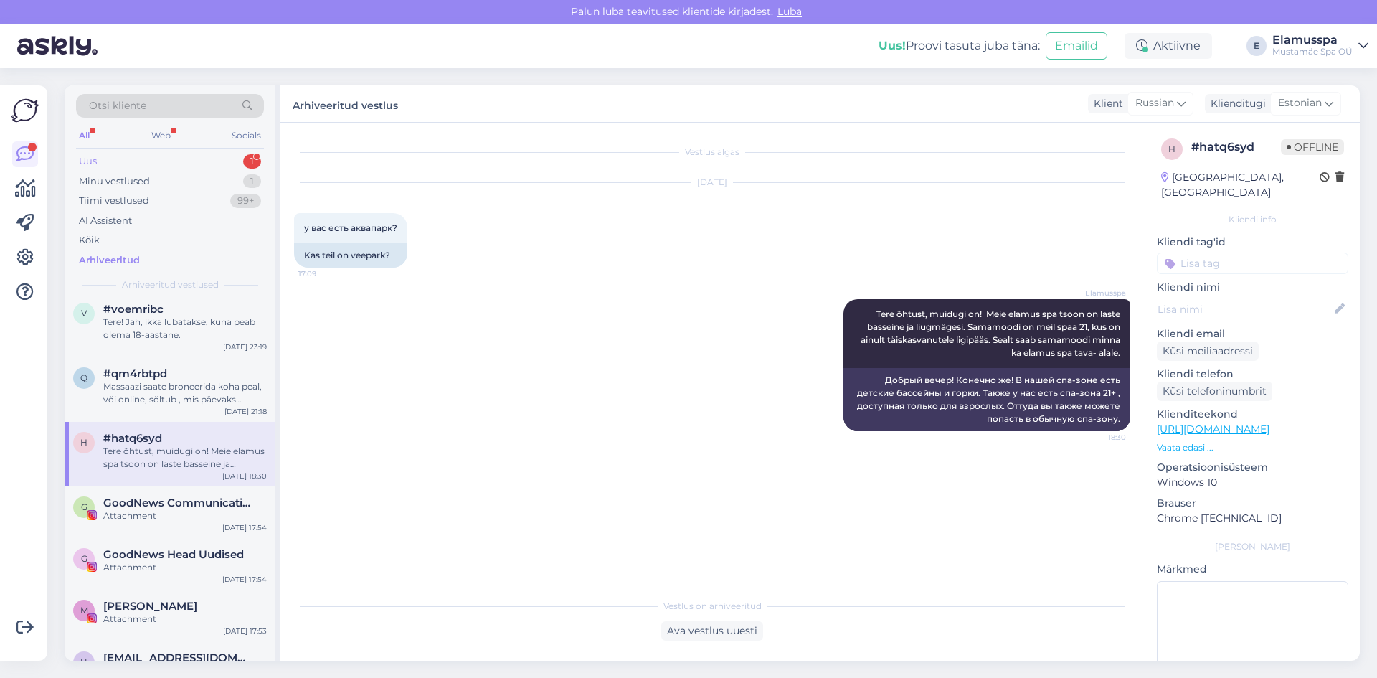
click at [196, 166] on div "Uus 1" at bounding box center [170, 161] width 188 height 20
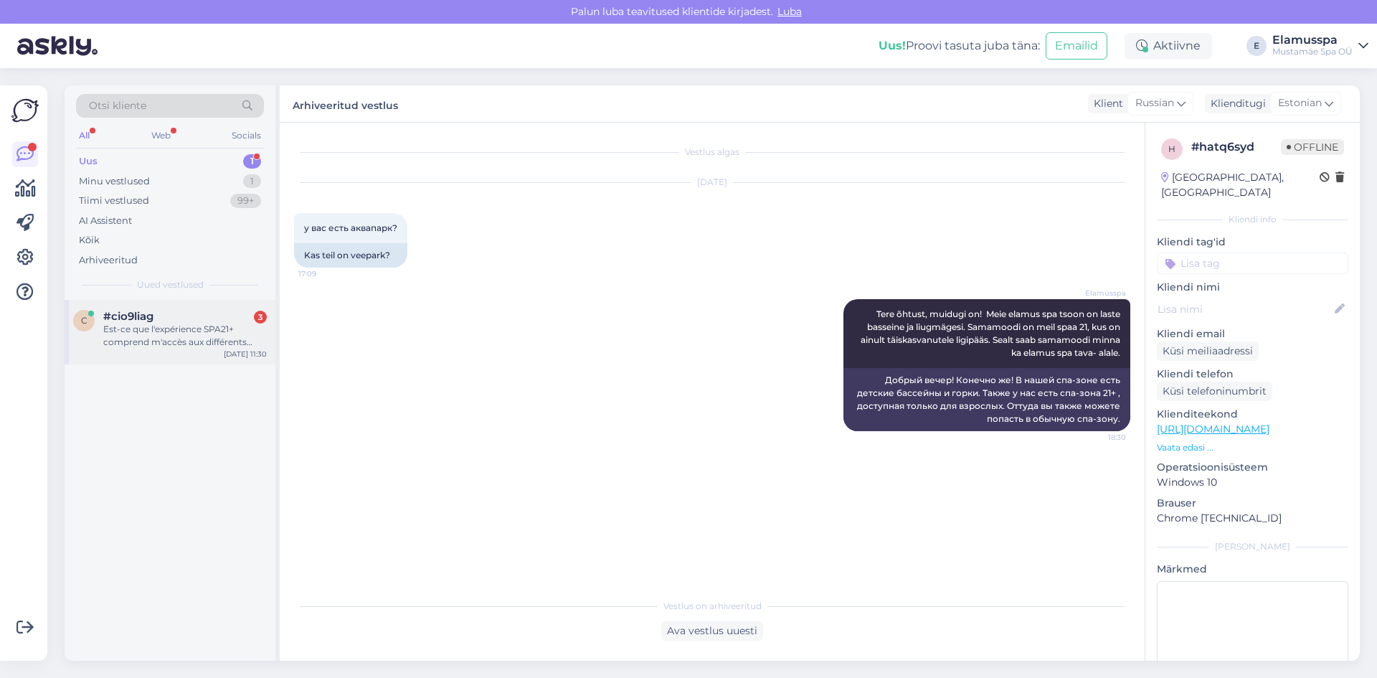
click at [188, 330] on div "Est-ce que l'expérience SPA21+ comprend m'accès aux différents saunas en plus d…" at bounding box center [185, 336] width 164 height 26
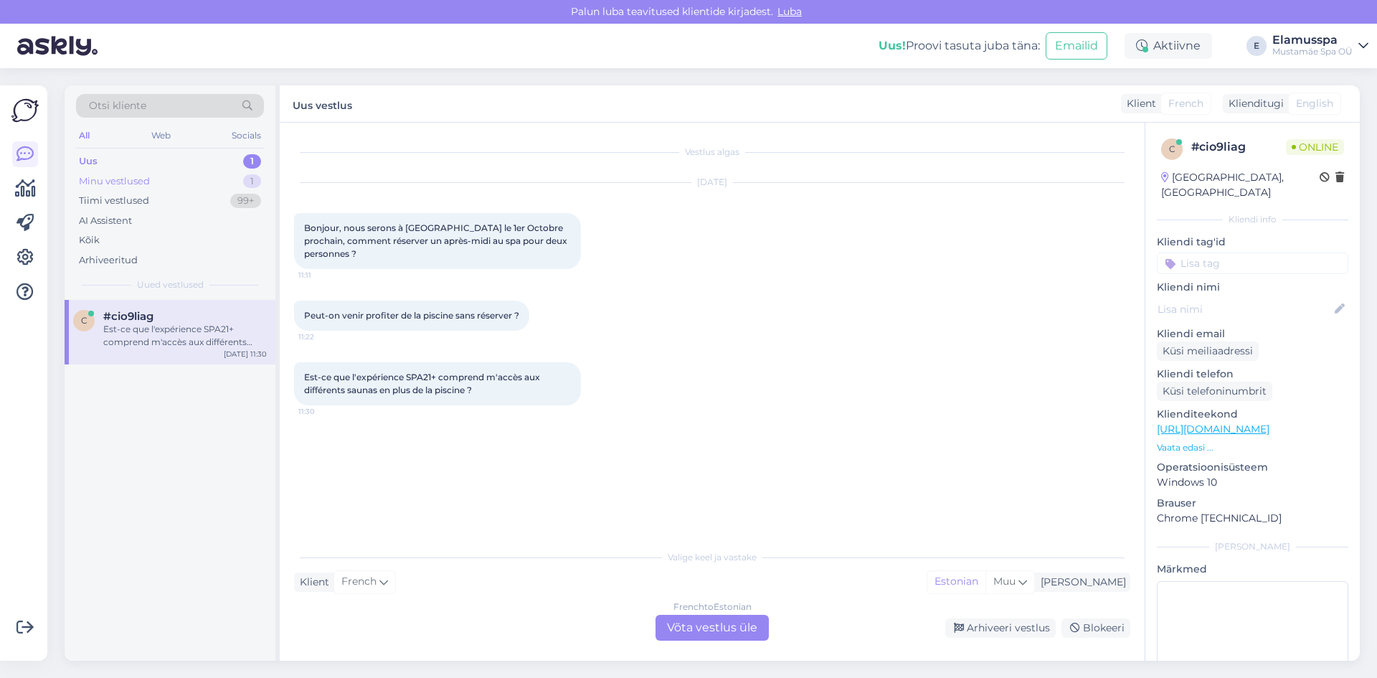
click at [209, 185] on div "Minu vestlused 1" at bounding box center [170, 181] width 188 height 20
click at [172, 315] on div "#jpfzamjy" at bounding box center [185, 316] width 164 height 13
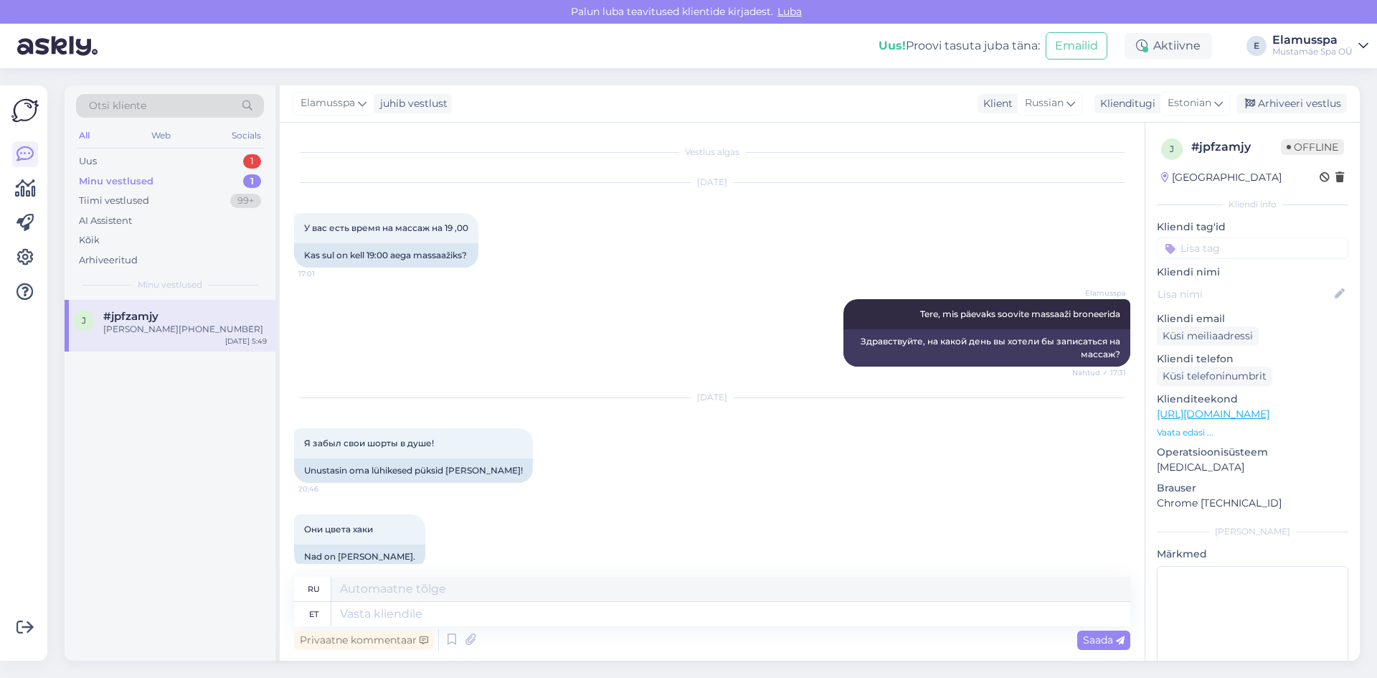
scroll to position [288, 0]
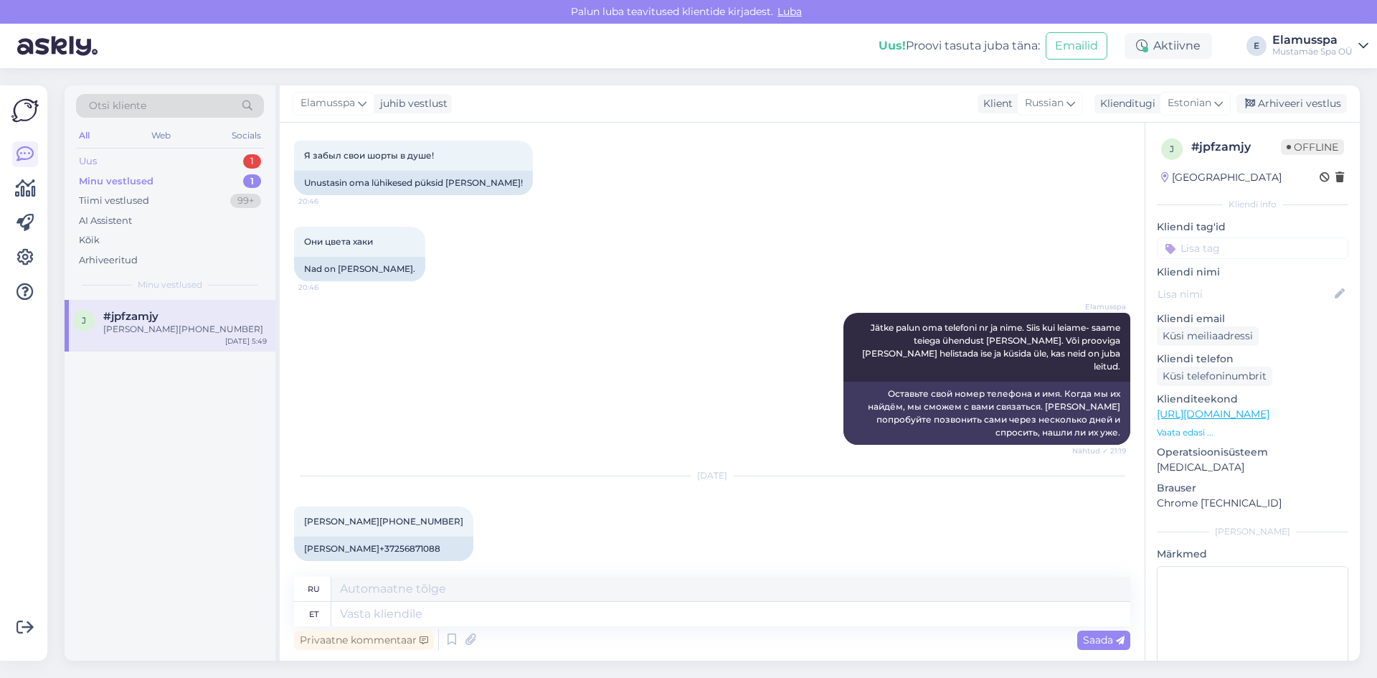
click at [171, 161] on div "Uus 1" at bounding box center [170, 161] width 188 height 20
click at [184, 351] on div "c #cio9liag Est-ce que l'expérience SPA21+ comprend m'accès aux différents saun…" at bounding box center [170, 332] width 211 height 65
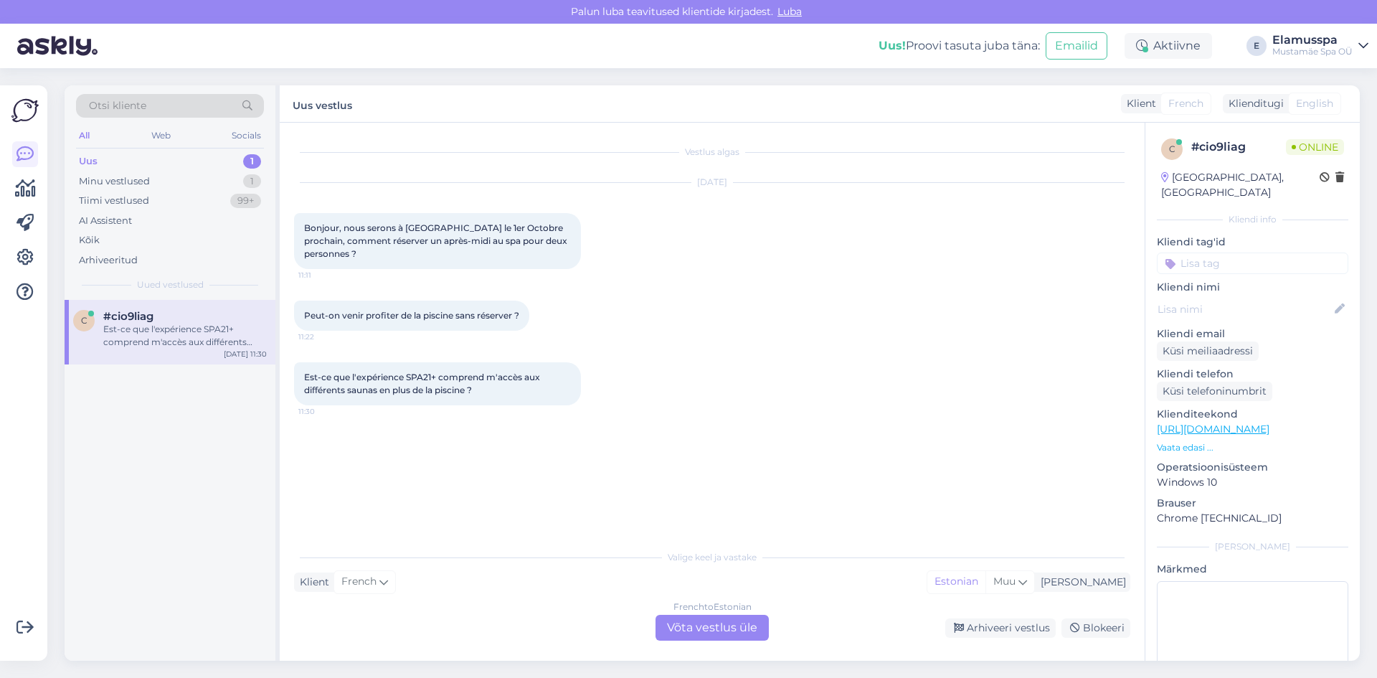
click at [701, 620] on div "French to Estonian Võta vestlus üle" at bounding box center [712, 628] width 113 height 26
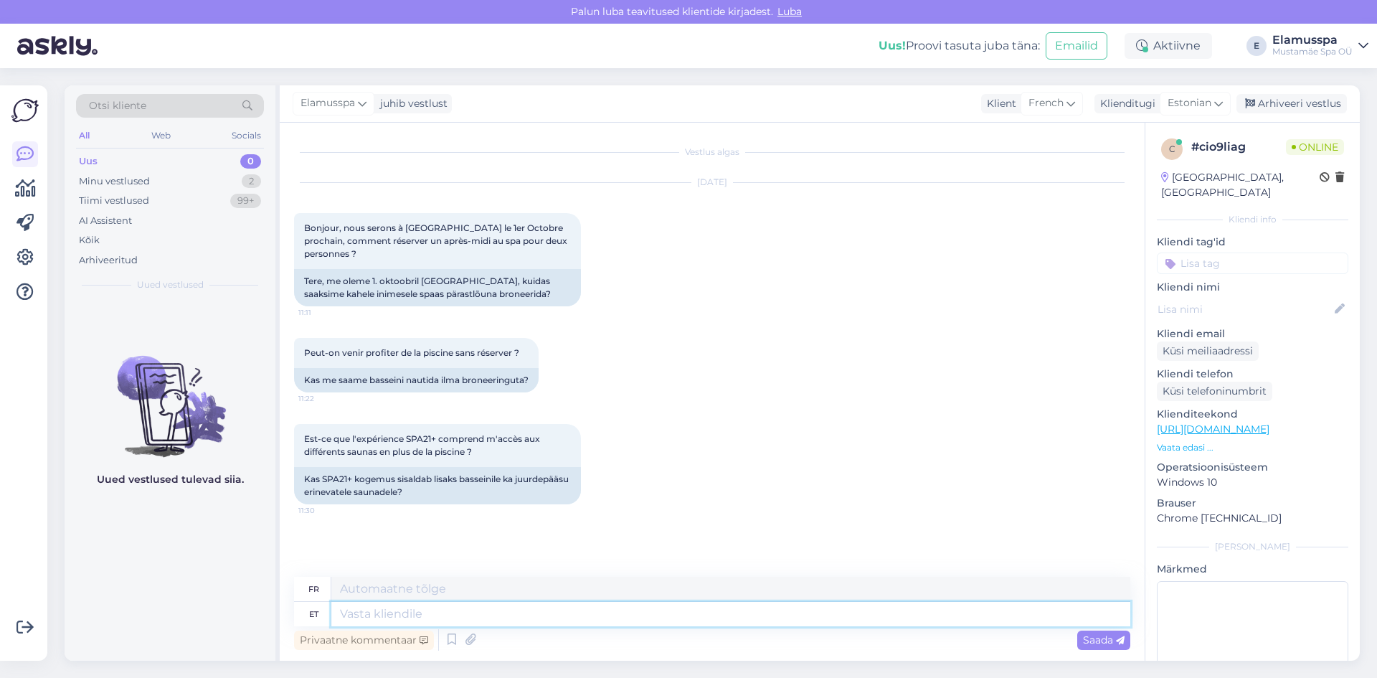
click at [512, 611] on textarea at bounding box center [730, 614] width 799 height 24
type textarea "Tere!"
type textarea "Bonjour!"
type textarea "Tere! Spa k"
type textarea "Bonjour! Spa"
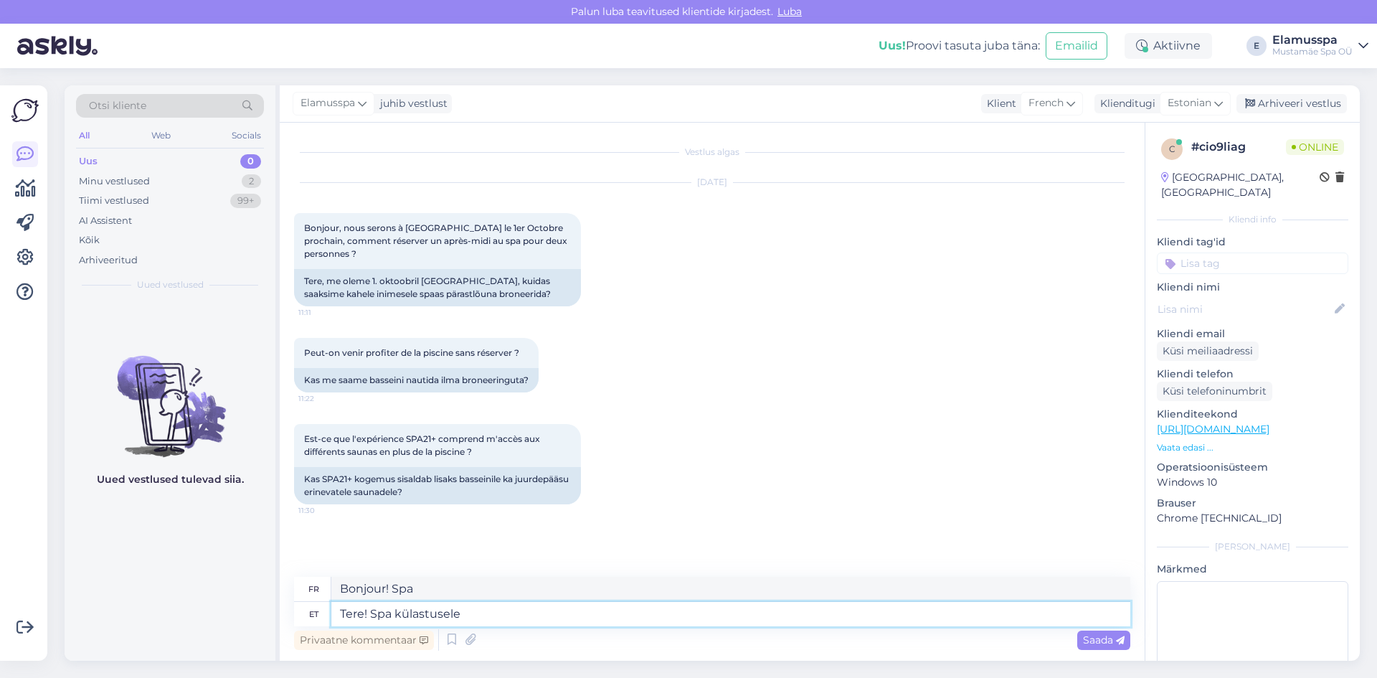
type textarea "Tere! Spa külastusele"
type textarea "Bonjour ! Pour une visite au spa"
type textarea "Tere! Spa külastusele tõesti b"
type textarea "Bonjour ! J'ai vraiment hâte de faire un tour au spa."
type textarea "Tere! Spa külastusele tõesti brtoneeringut ei"
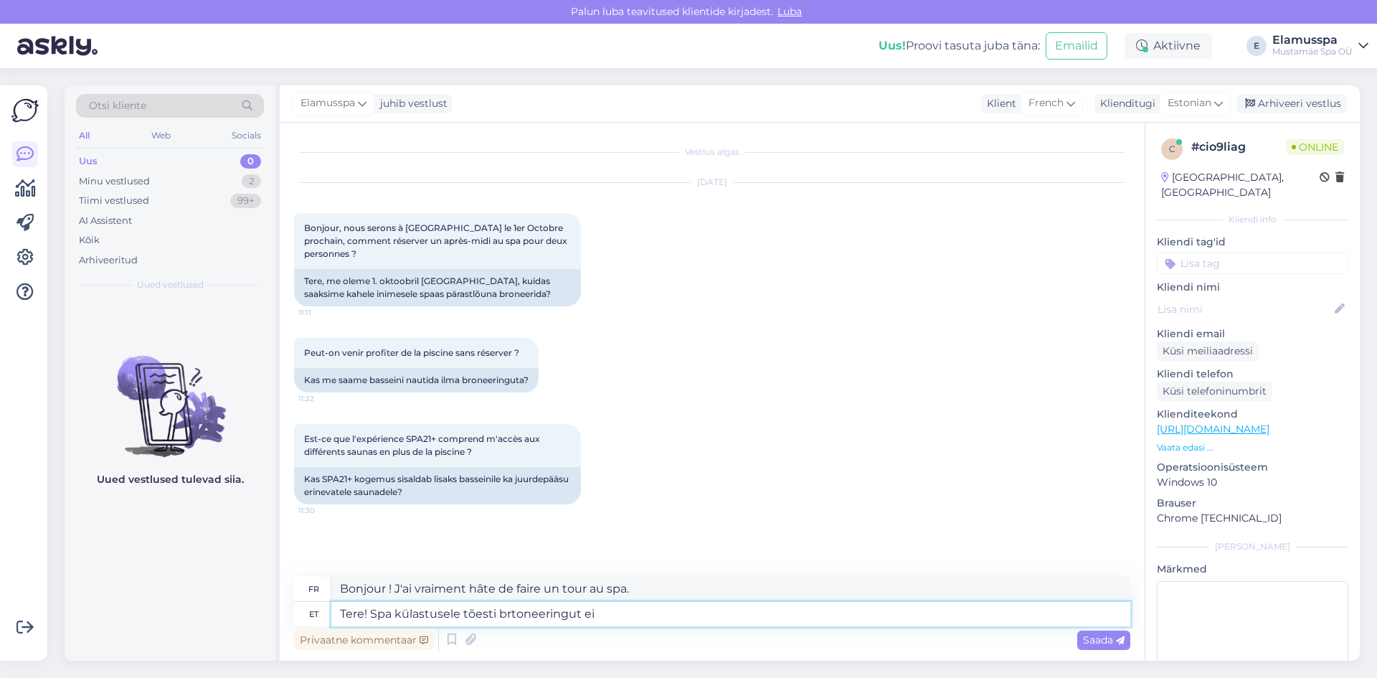
type textarea "Bonjour ! J'apprécie vraiment votre visite au spa."
type textarea "Tere! Spa külastusele tõesti brtoneeringut ei o"
type textarea "Bonjour ! Il n'y a pas vraiment de réduction pour une visite au spa."
type textarea "Tere! Spa külastusele tõesti brtoneeringut ei ole vaja teh"
type textarea "Bonjour ! Pas besoin de réservation pour une séance au spa."
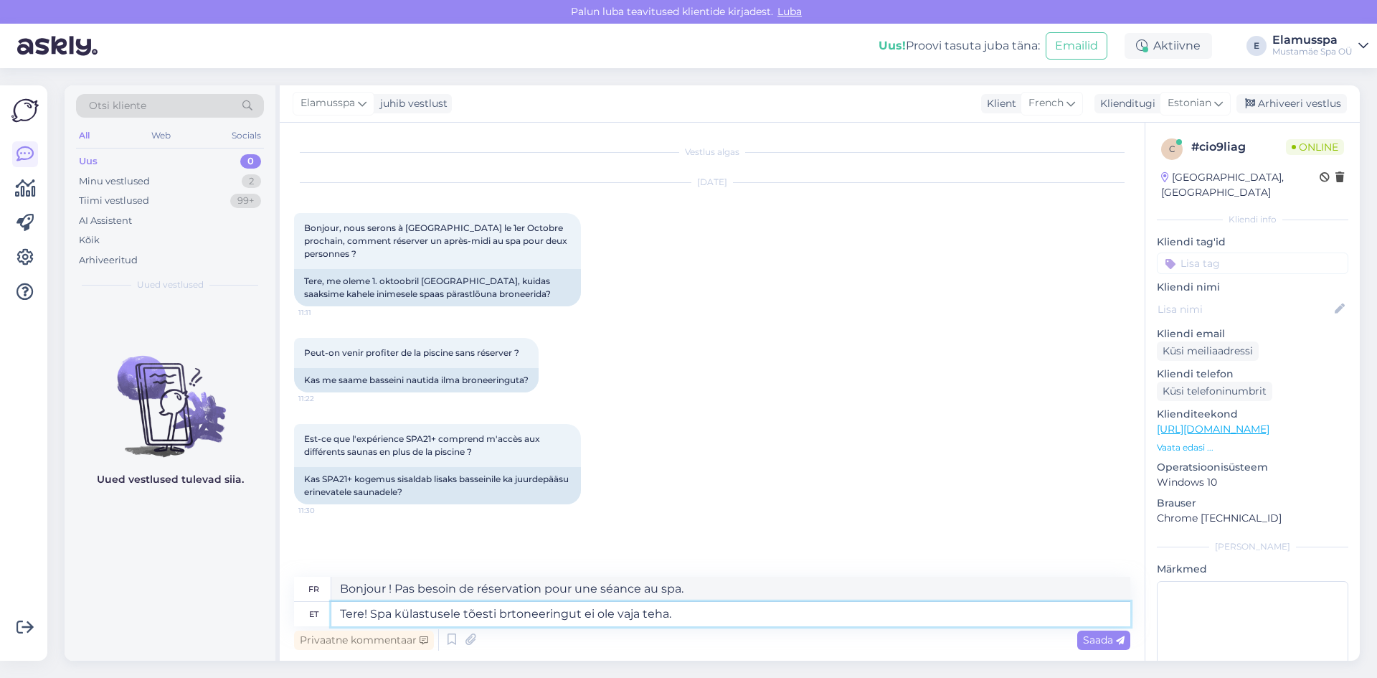
type textarea "Tere! Spa külastusele tõesti brtoneeringut ei ole vaja teha."
type textarea "Bonjour ! Il n'est pas vraiment nécessaire de réserver une visite au spa."
type textarea "Tere! Spa külastusele tõesti brtoneeringut ei ole vaja teha. Spa21+"
type textarea "Bonjour ! Pas besoin de réserver pour une séance au spa. Spa21+"
type textarea "Tere! Spa külastusele tõesti brtoneeringut ei ole vaja teha. Spa21+ pääs"
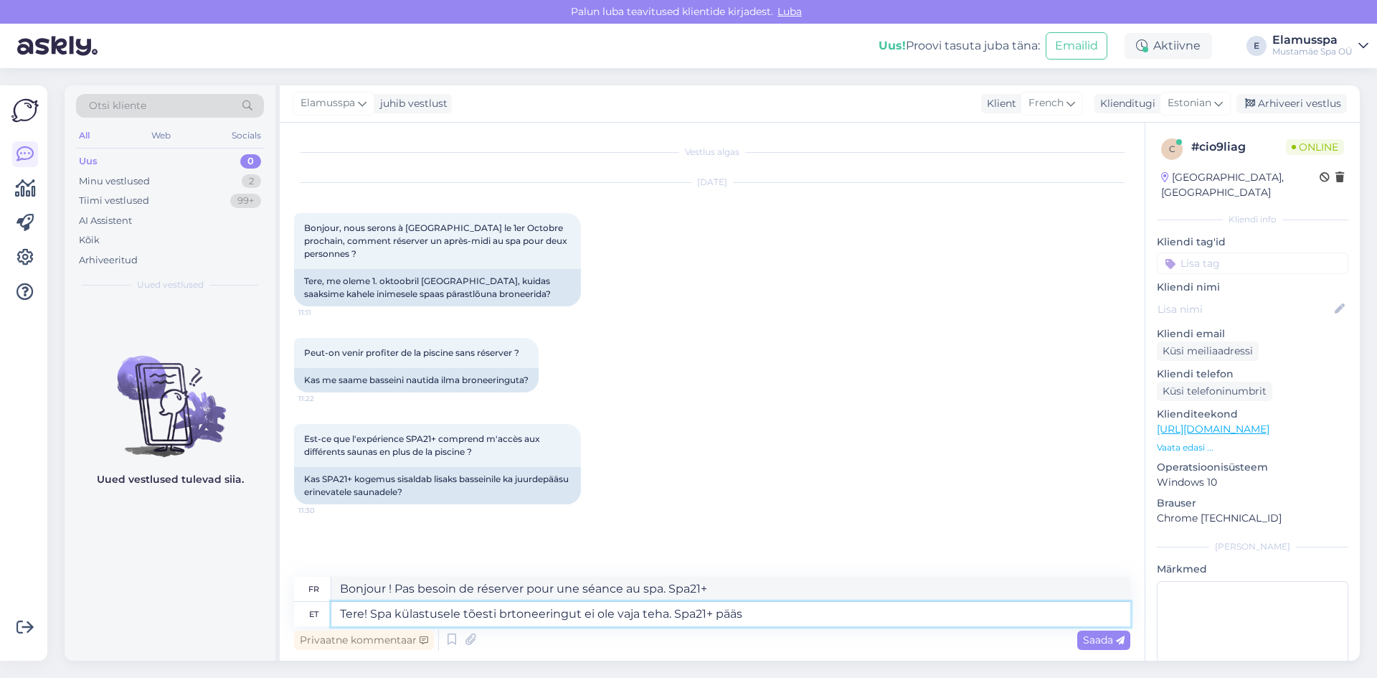
type textarea "Bonjour ! Pas besoin de réserver pour une séance au spa. Accès Spa21+"
type textarea "Tere! Spa külastusele tõesti brtoneeringut ei ole vaja teha. Spa21+ pääsme h"
type textarea "Bonjour ! Pas besoin de réserver pour une séance au spa. Pass Spa21+"
type textarea "Tere! Spa külastusele tõesti brtoneeringut ei ole vaja teha. Spa21+ pääsme hi"
type textarea "Bonjour ! Pas besoin de réserver pour une séance au spa. Pass Spa21+ h"
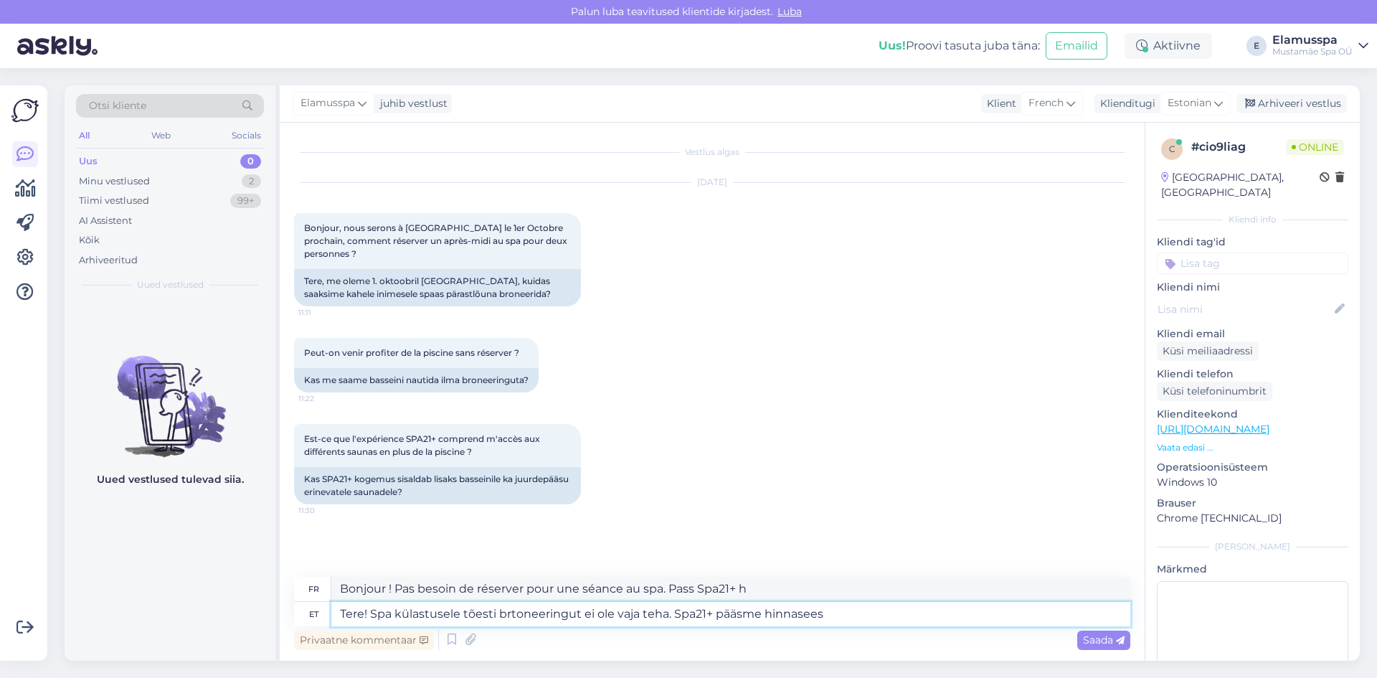
type textarea "Tere! Spa külastusele tõesti brtoneeringut ei ole vaja teha. Spa21+ pääsme hinn…"
type textarea "Bonjour ! Pas besoin de réserver pour une séance au spa. Le pass Spa21+ est inc…"
type textarea "Tere! Spa külastusele tõesti brtoneeringut ei ole vaja teha. Spa21+ pääsme hinn…"
